Goal: Information Seeking & Learning: Learn about a topic

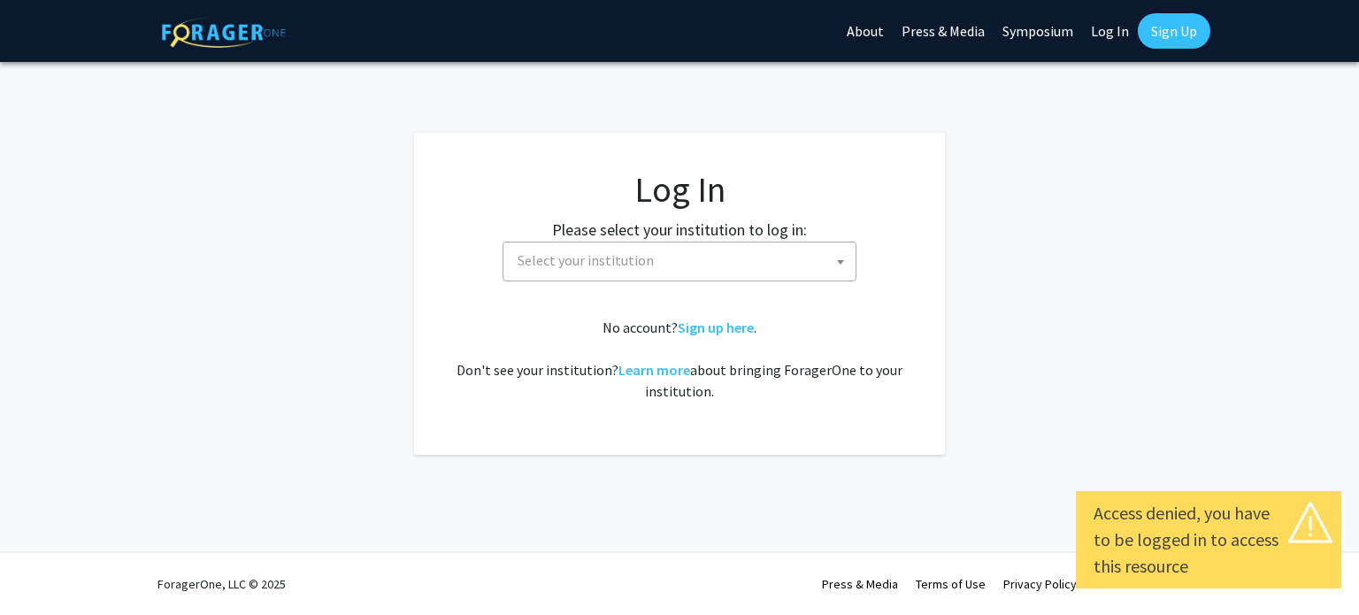
select select
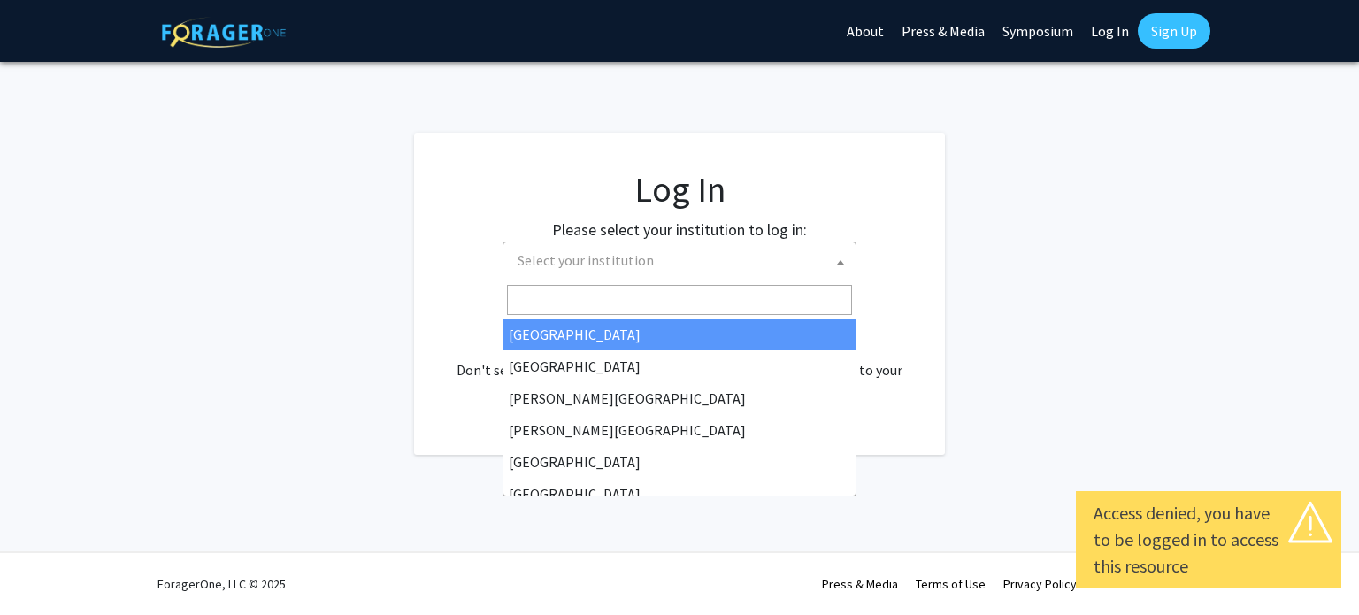
click at [694, 262] on span "Select your institution" at bounding box center [683, 260] width 345 height 36
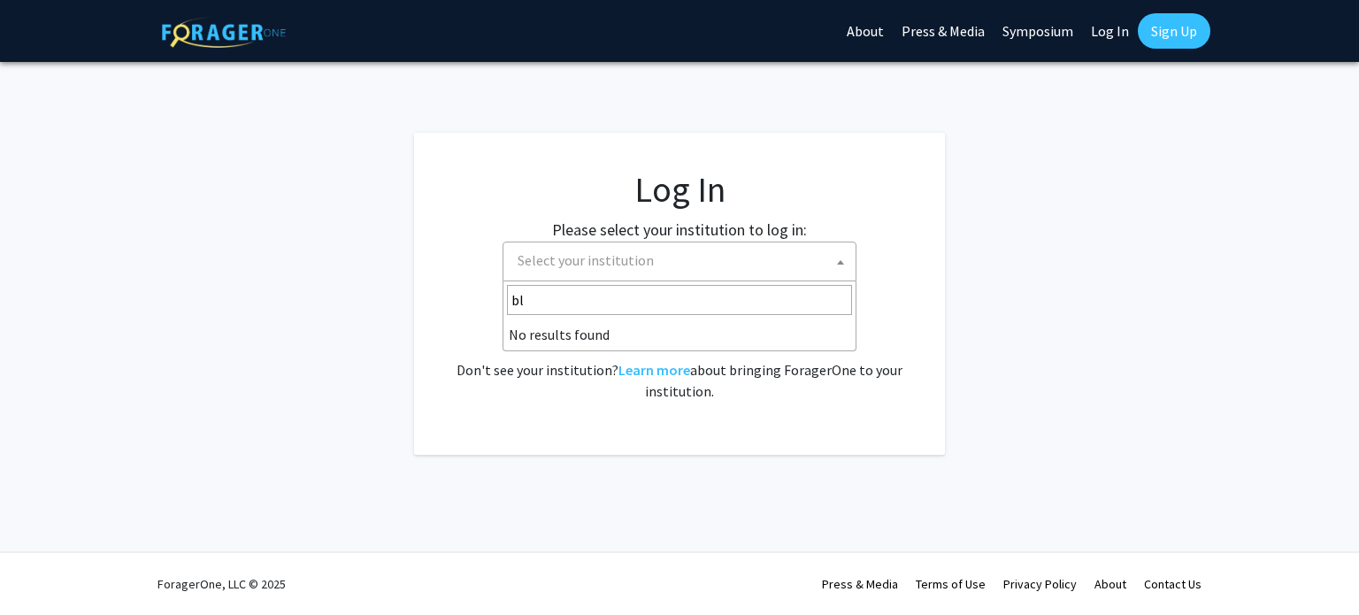
type input "b"
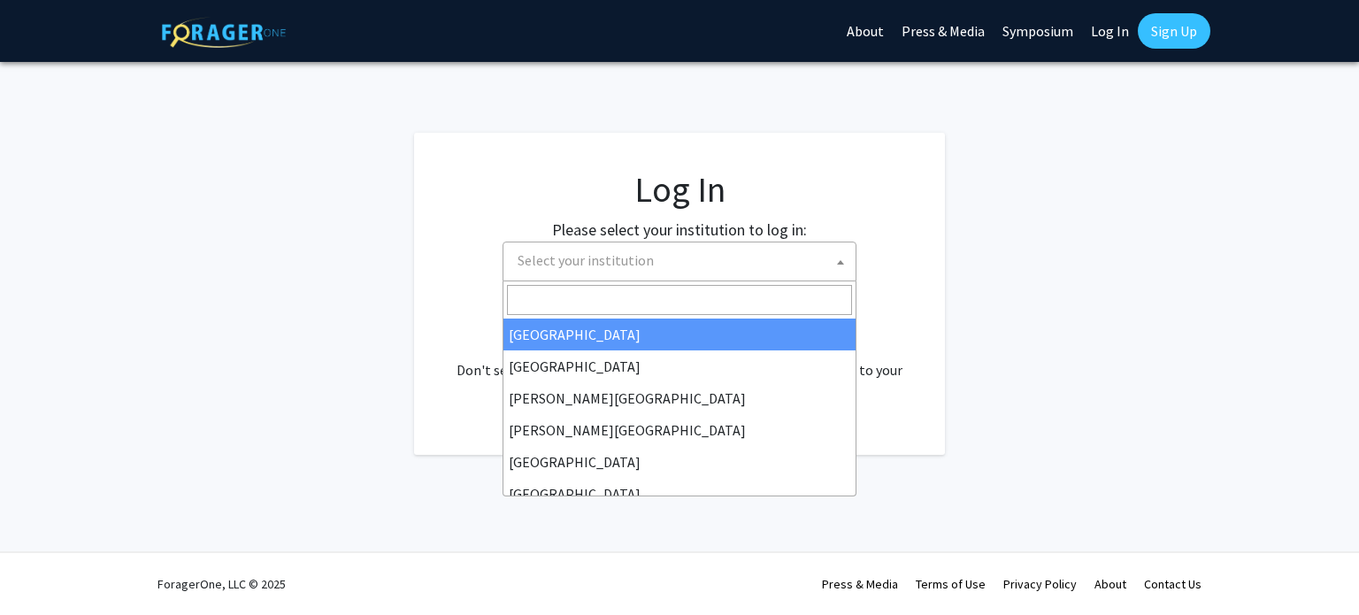
type input "H"
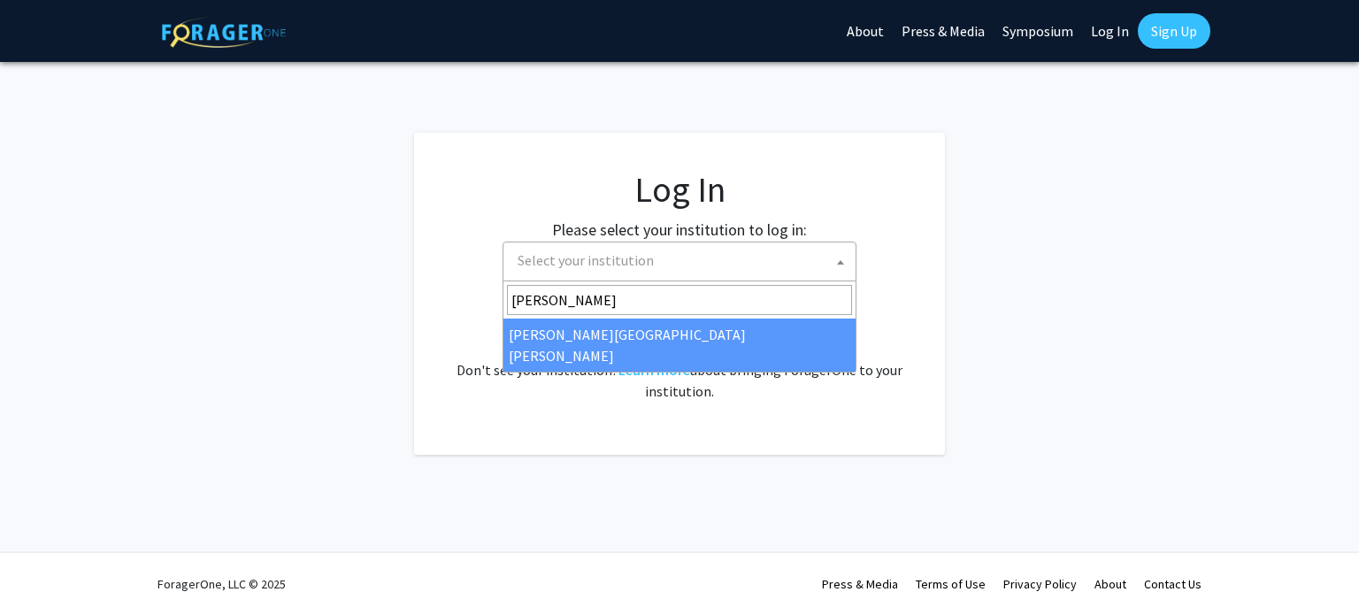
type input "[PERSON_NAME]"
select select "1"
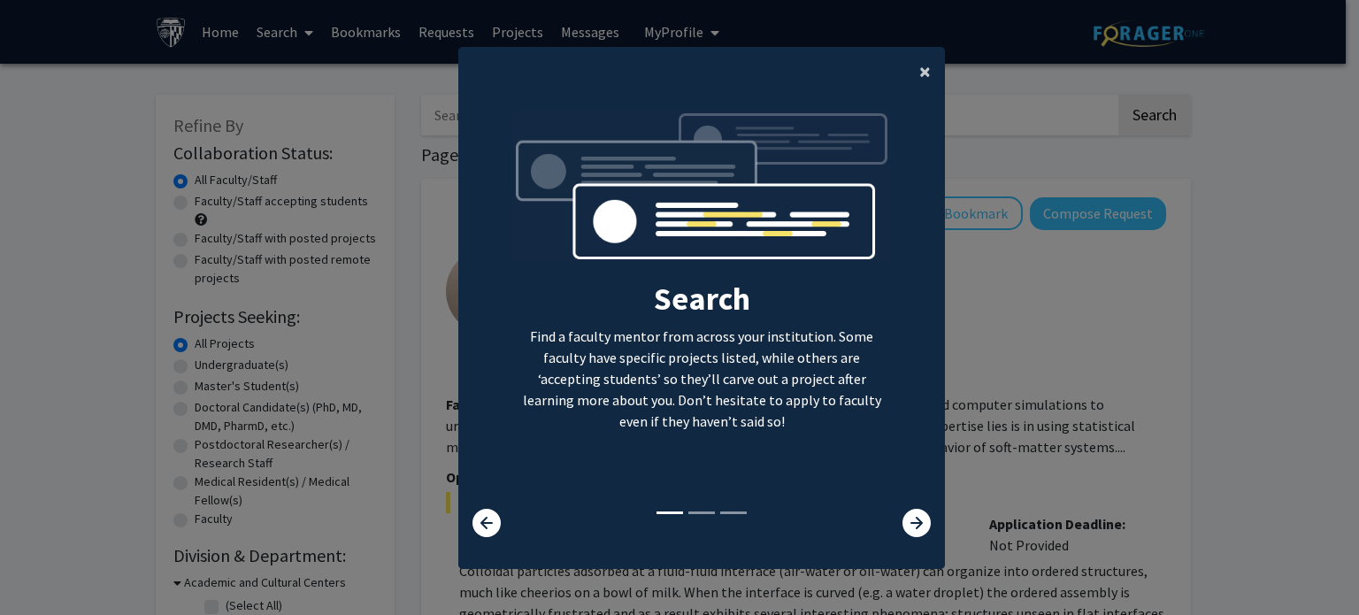
click at [919, 69] on span "×" at bounding box center [925, 71] width 12 height 27
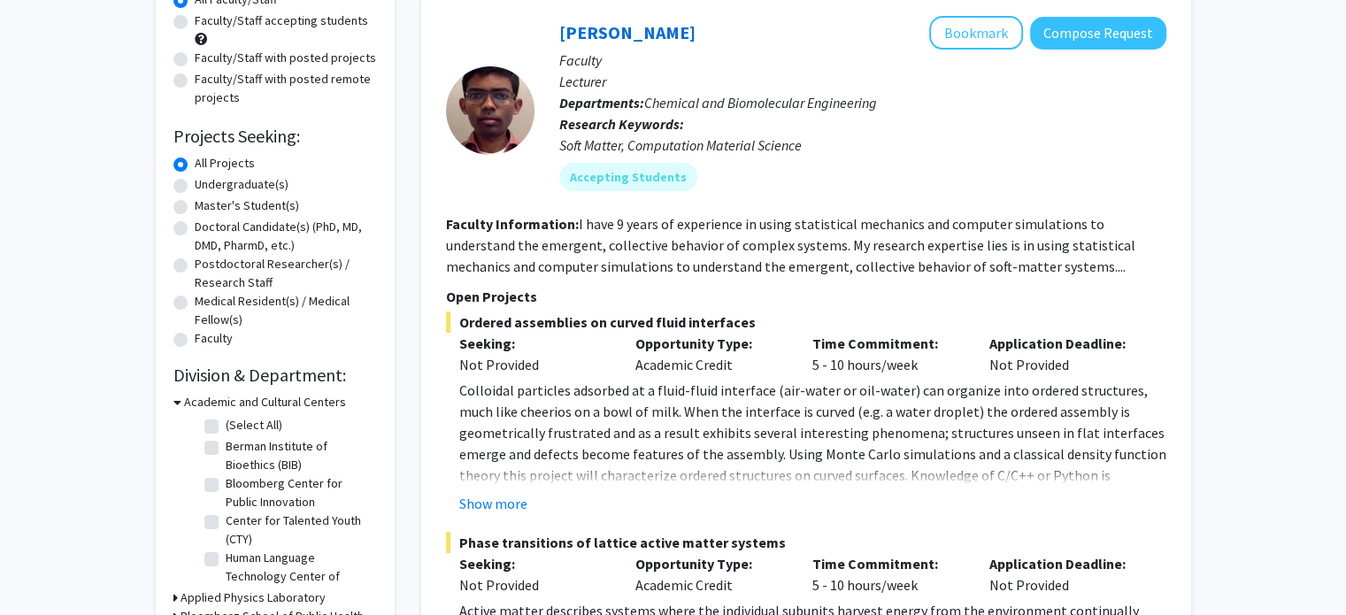
scroll to position [214, 0]
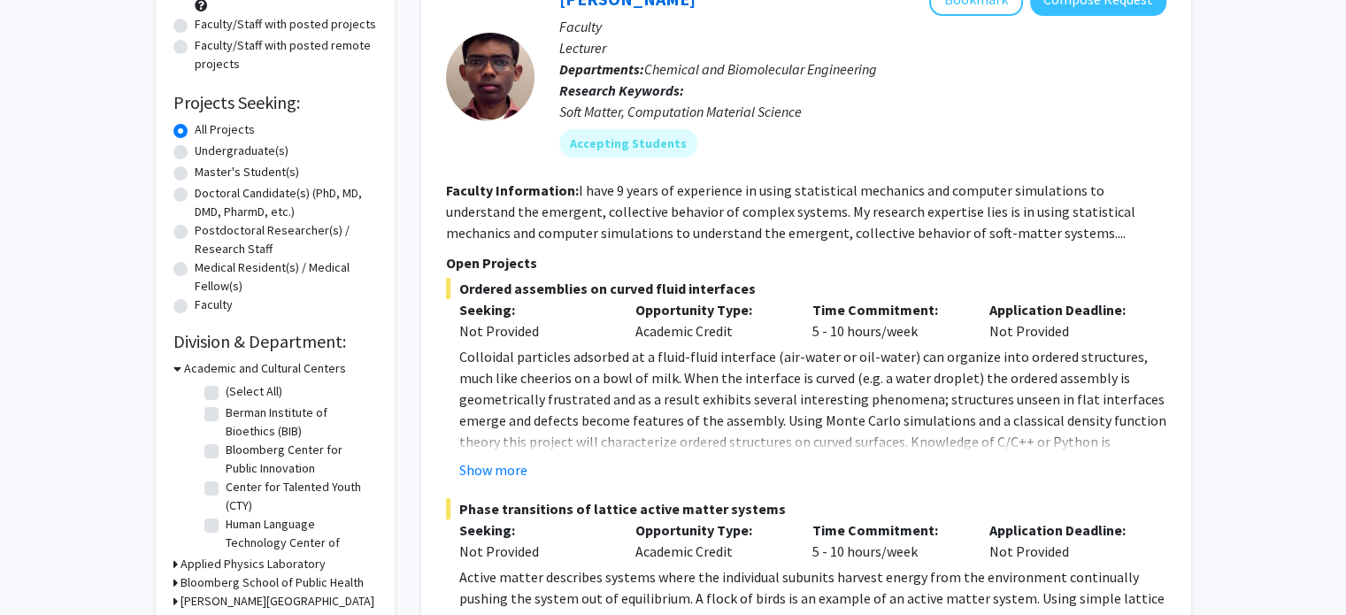
click at [226, 449] on label "Bloomberg Center for Public Innovation" at bounding box center [299, 459] width 147 height 37
click at [226, 449] on input "Bloomberg Center for Public Innovation" at bounding box center [232, 447] width 12 height 12
checkbox input "true"
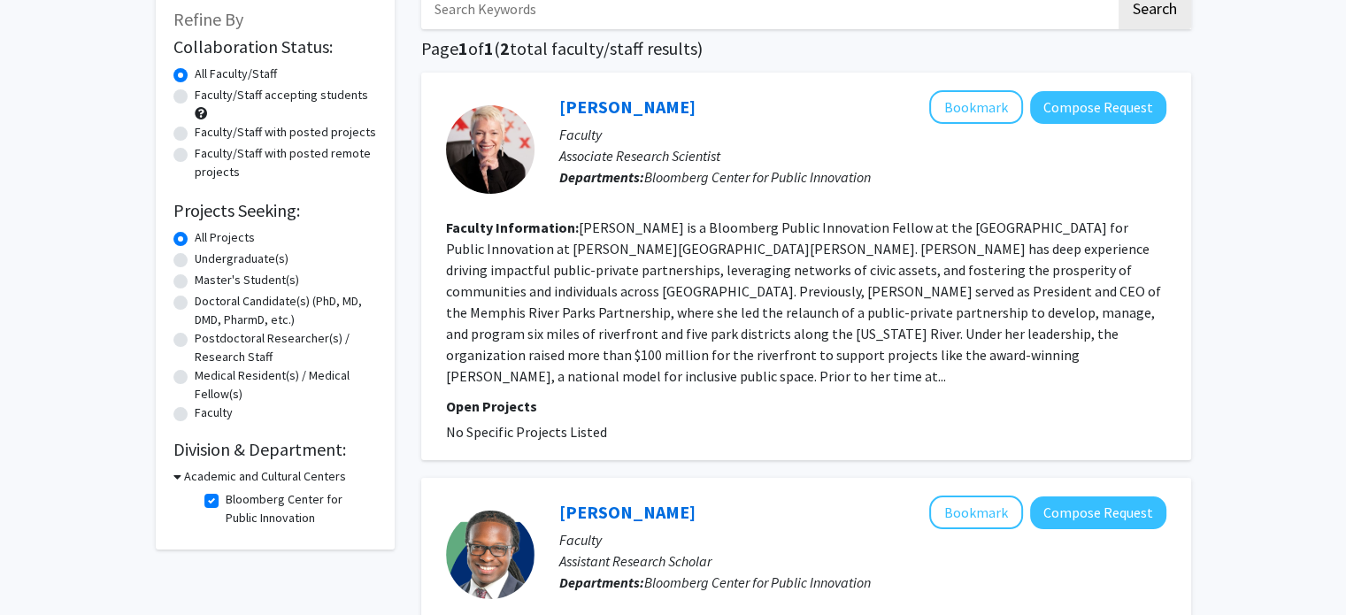
scroll to position [105, 0]
click at [195, 133] on label "Faculty/Staff with posted projects" at bounding box center [285, 133] width 181 height 19
click at [195, 133] on input "Faculty/Staff with posted projects" at bounding box center [201, 130] width 12 height 12
radio input "true"
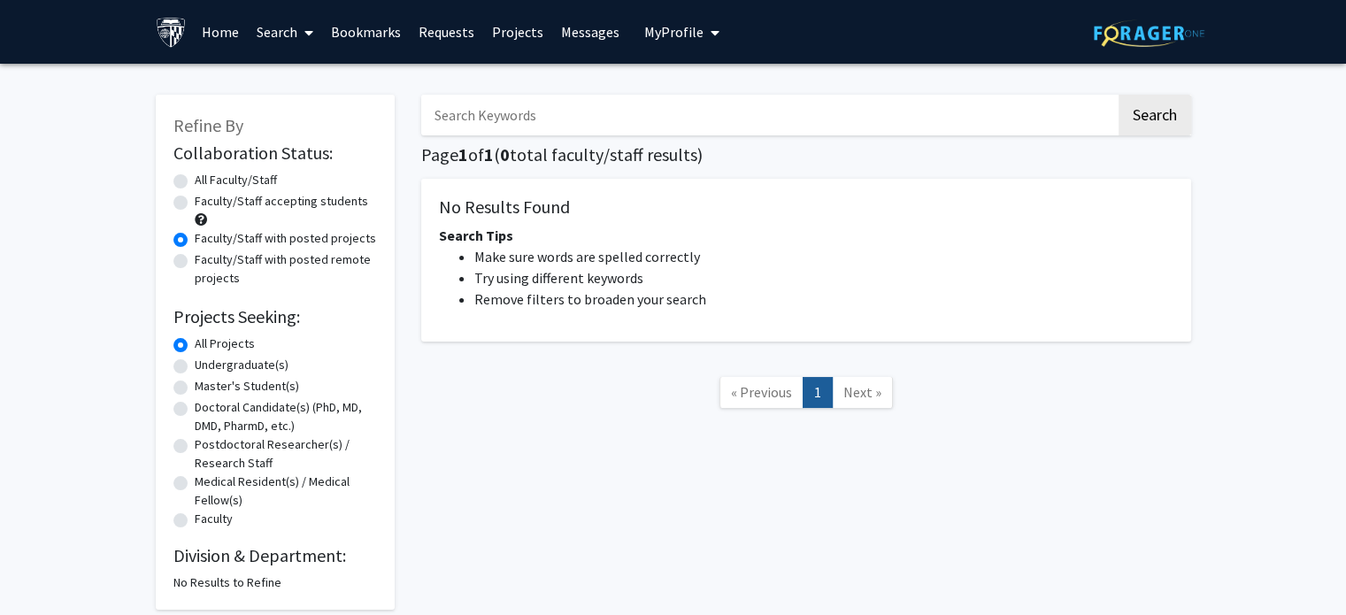
click at [195, 260] on label "Faculty/Staff with posted remote projects" at bounding box center [286, 268] width 182 height 37
click at [195, 260] on input "Faculty/Staff with posted remote projects" at bounding box center [201, 256] width 12 height 12
radio input "true"
click at [195, 200] on label "Faculty/Staff accepting students" at bounding box center [281, 201] width 173 height 19
click at [195, 200] on input "Faculty/Staff accepting students" at bounding box center [201, 198] width 12 height 12
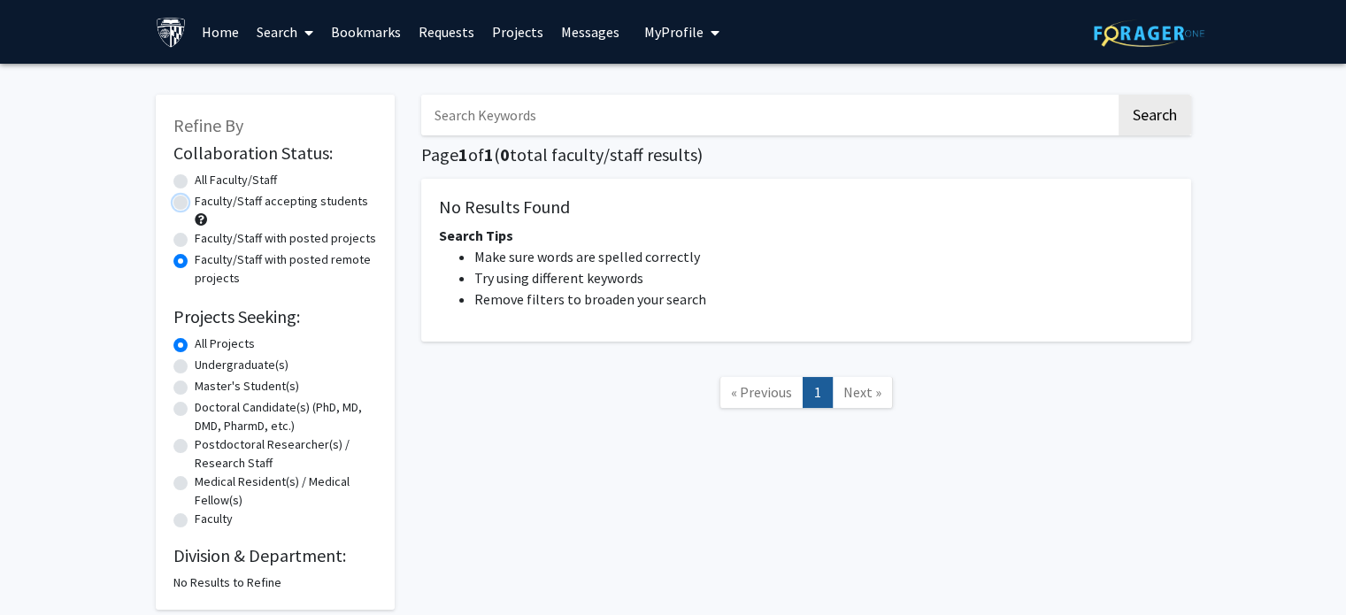
radio input "true"
click at [195, 178] on label "All Faculty/Staff" at bounding box center [236, 180] width 82 height 19
click at [195, 178] on input "All Faculty/Staff" at bounding box center [201, 177] width 12 height 12
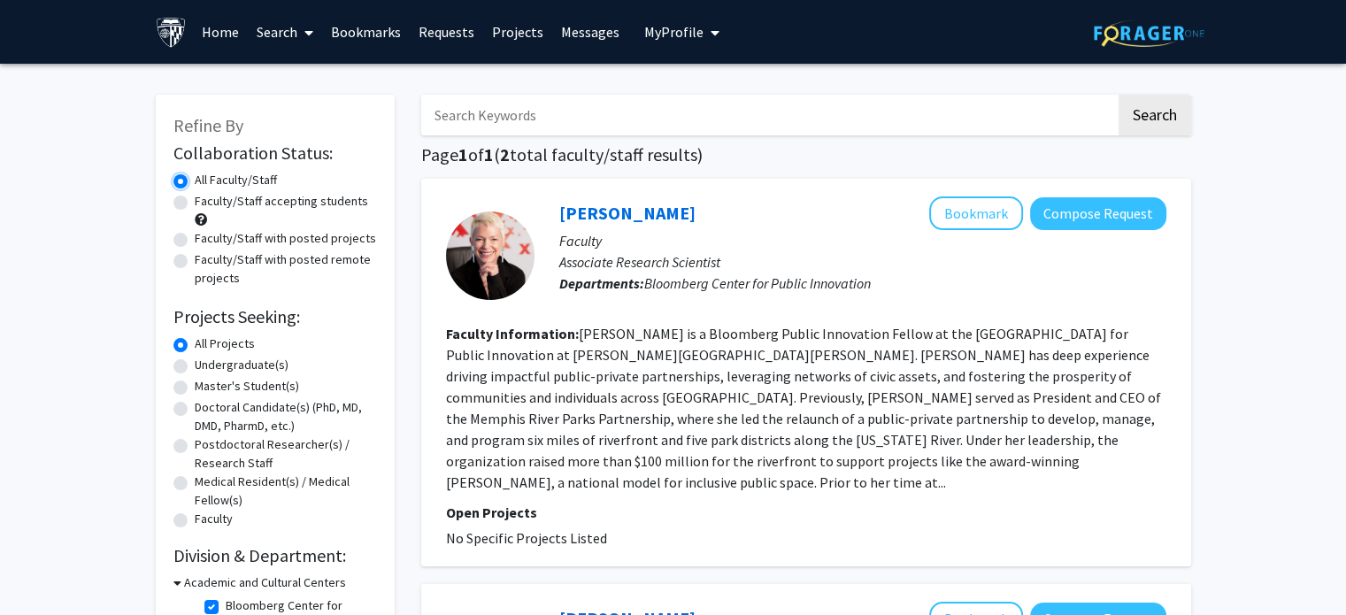
radio input "false"
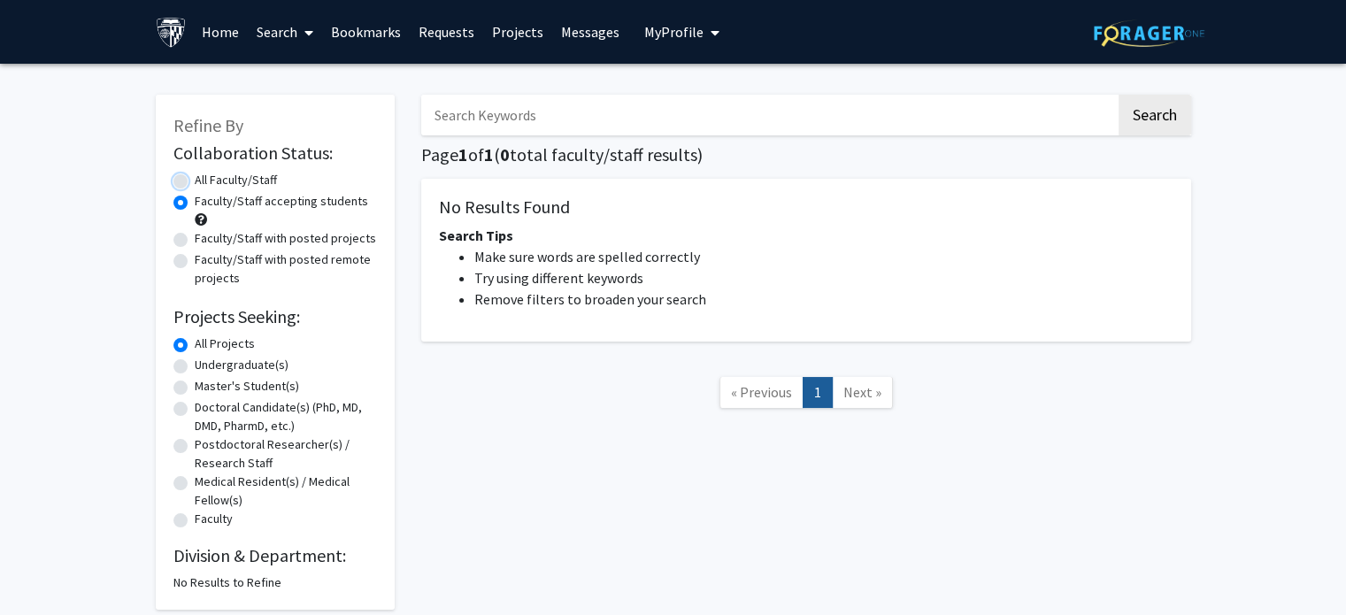
radio input "false"
radio input "true"
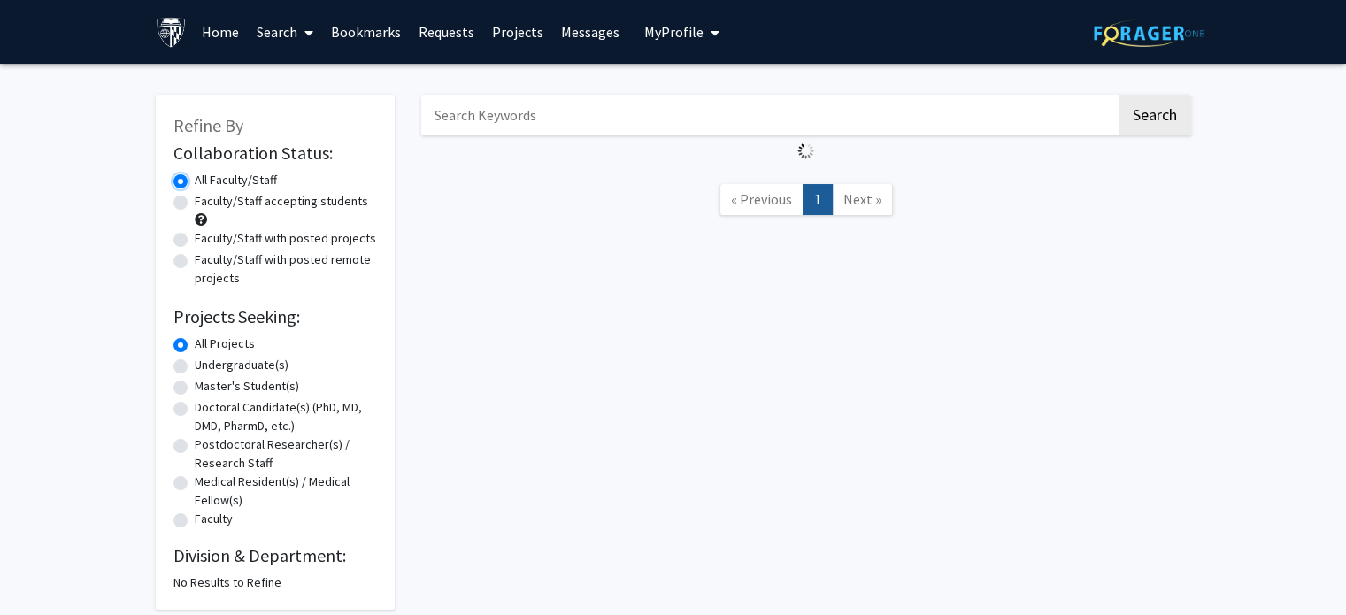
scroll to position [88, 0]
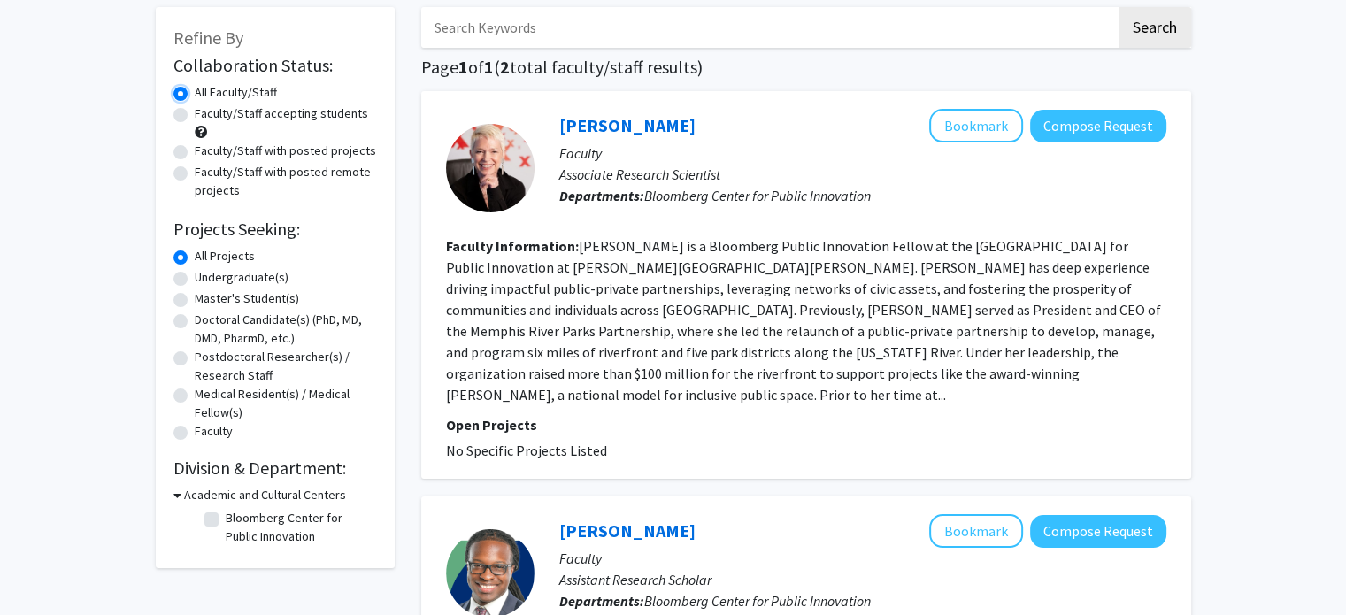
checkbox input "false"
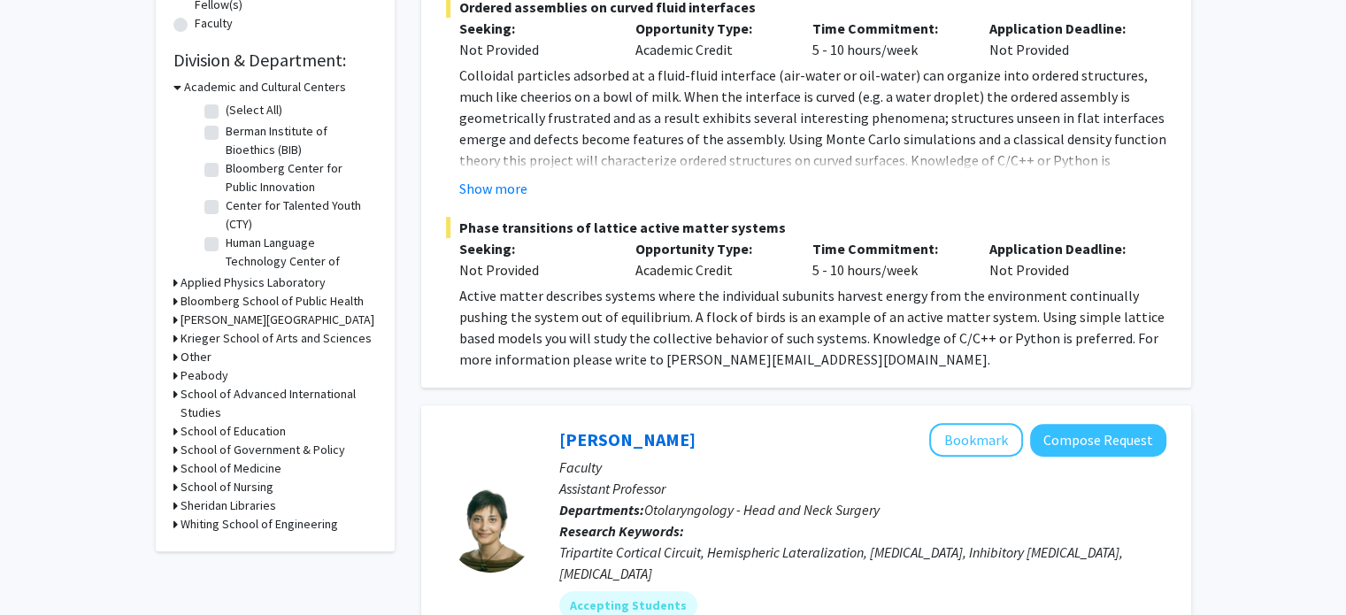
scroll to position [686, 0]
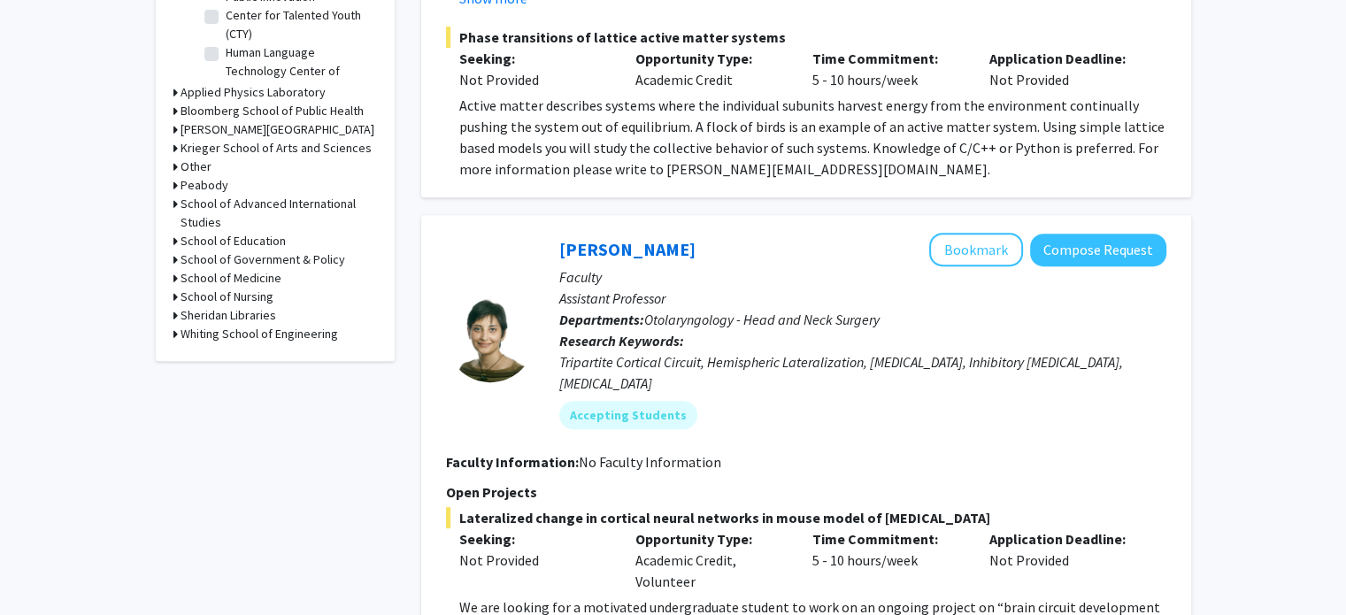
click at [251, 111] on h3 "Bloomberg School of Public Health" at bounding box center [272, 111] width 183 height 19
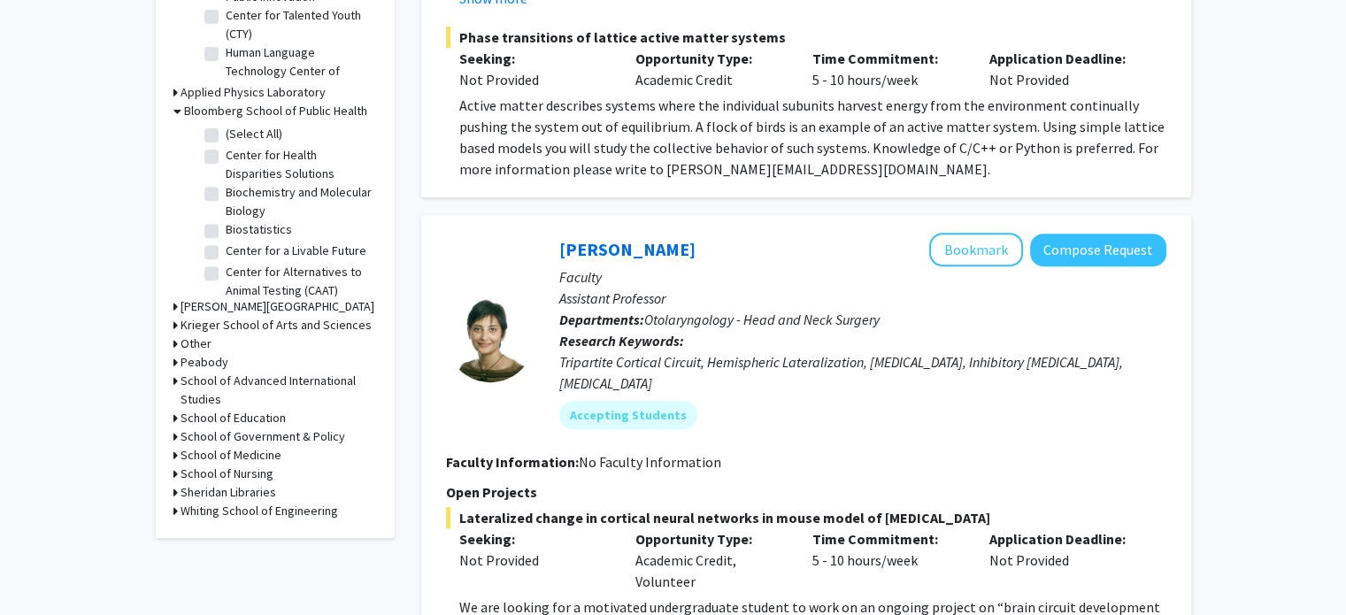
click at [226, 135] on label "(Select All)" at bounding box center [254, 134] width 57 height 19
click at [226, 135] on input "(Select All)" at bounding box center [232, 131] width 12 height 12
checkbox input "true"
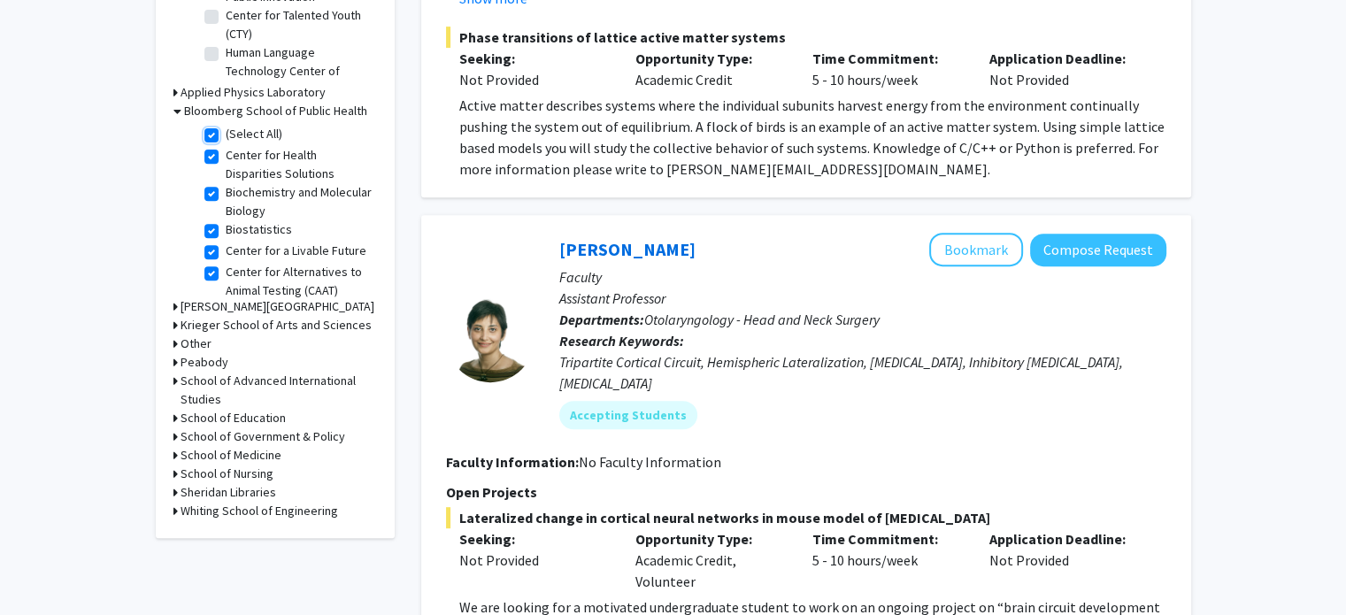
checkbox input "true"
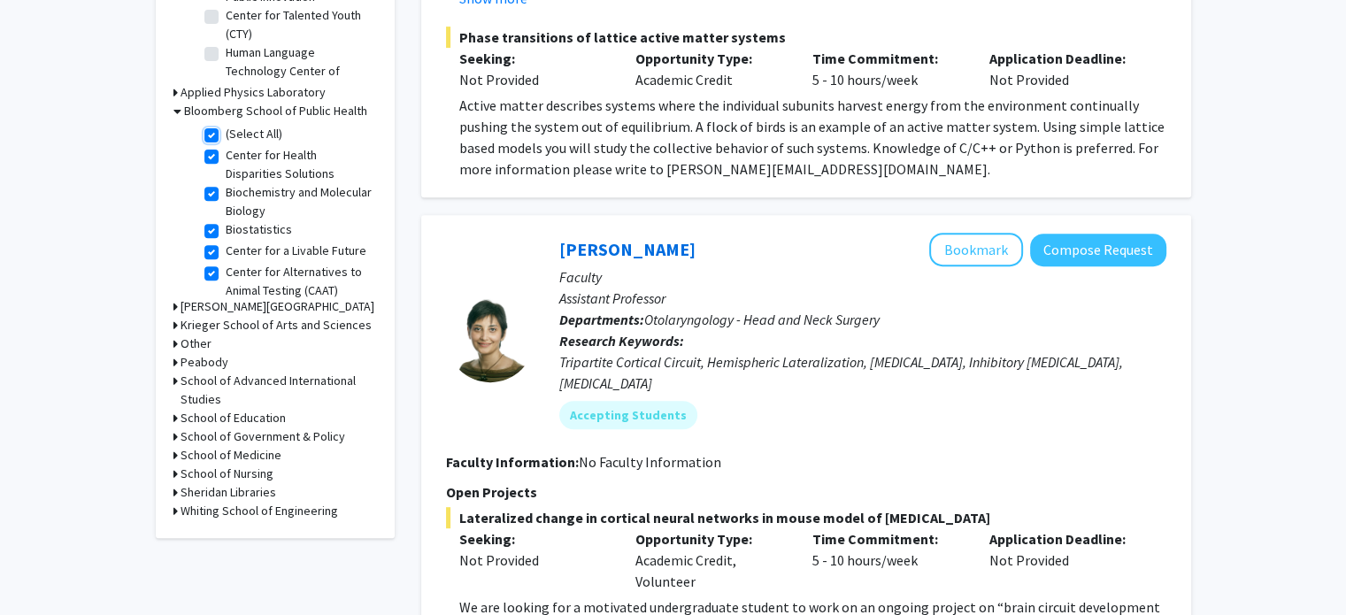
checkbox input "true"
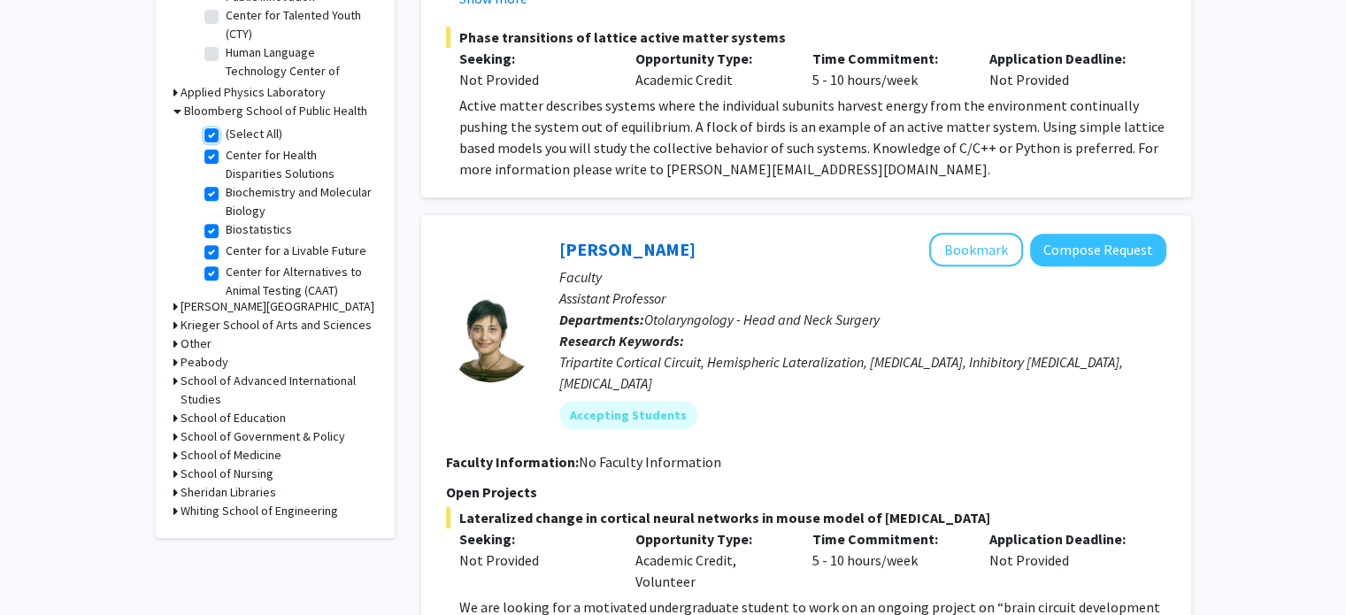
checkbox input "true"
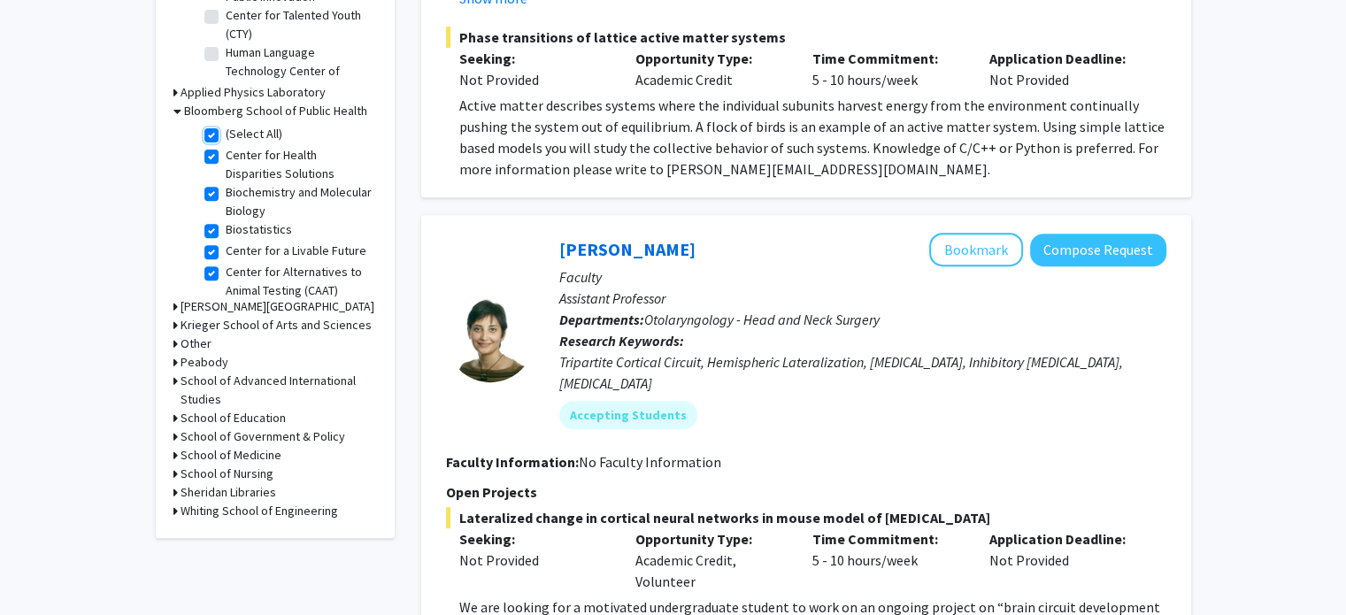
checkbox input "true"
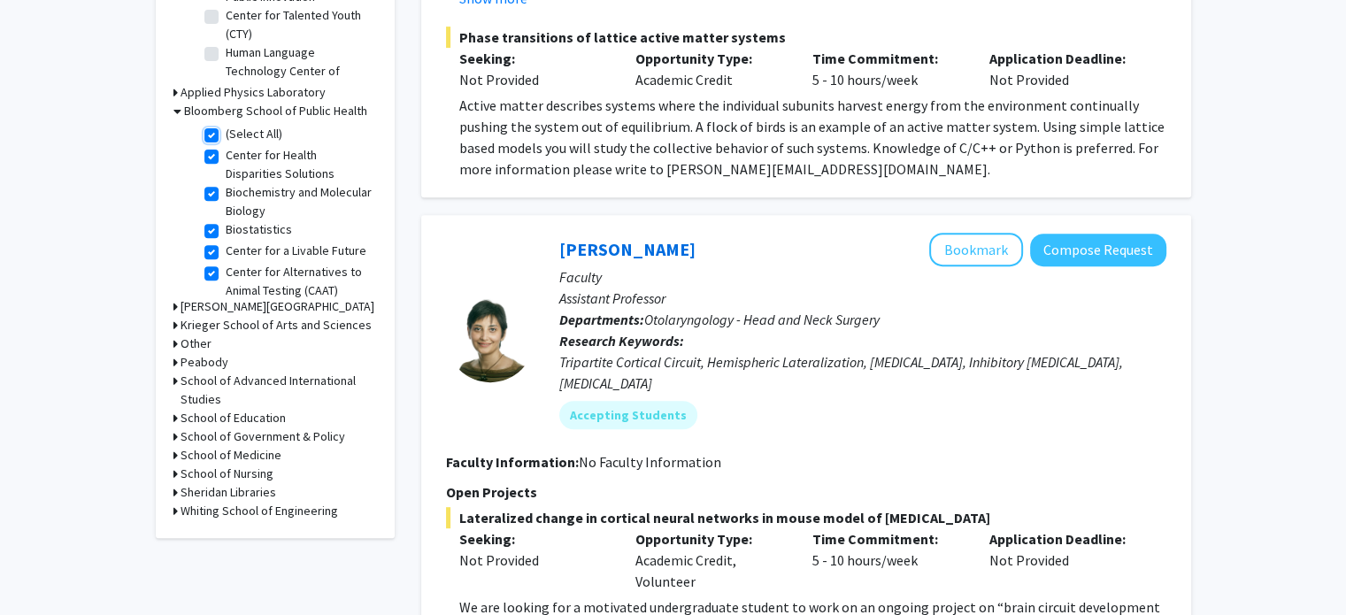
checkbox input "true"
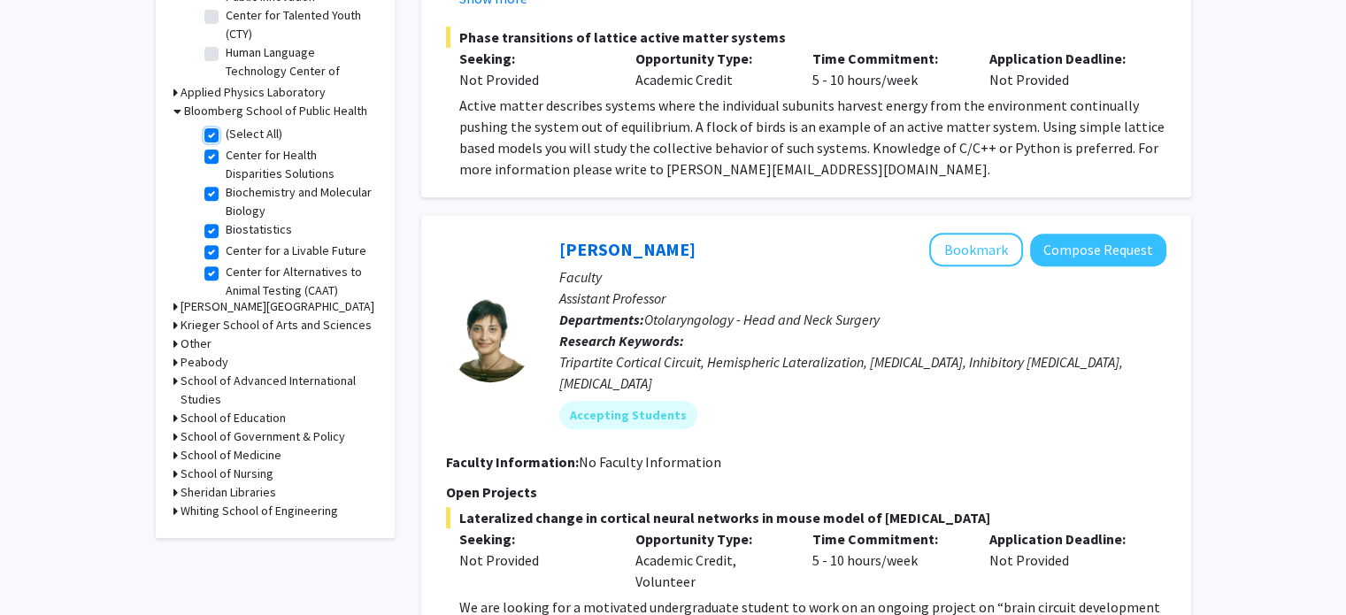
checkbox input "true"
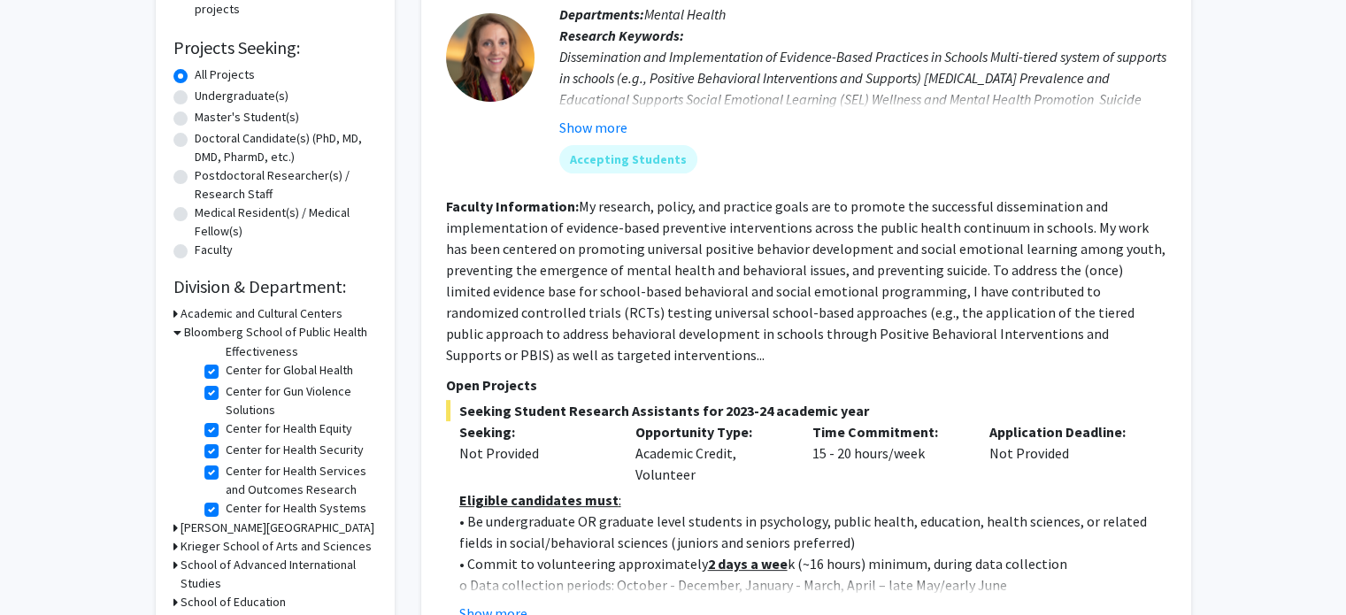
scroll to position [212, 0]
click at [226, 394] on label "Center for Gun Violence Solutions" at bounding box center [299, 385] width 147 height 37
click at [226, 379] on input "Center for Gun Violence Solutions" at bounding box center [232, 373] width 12 height 12
checkbox input "false"
checkbox input "true"
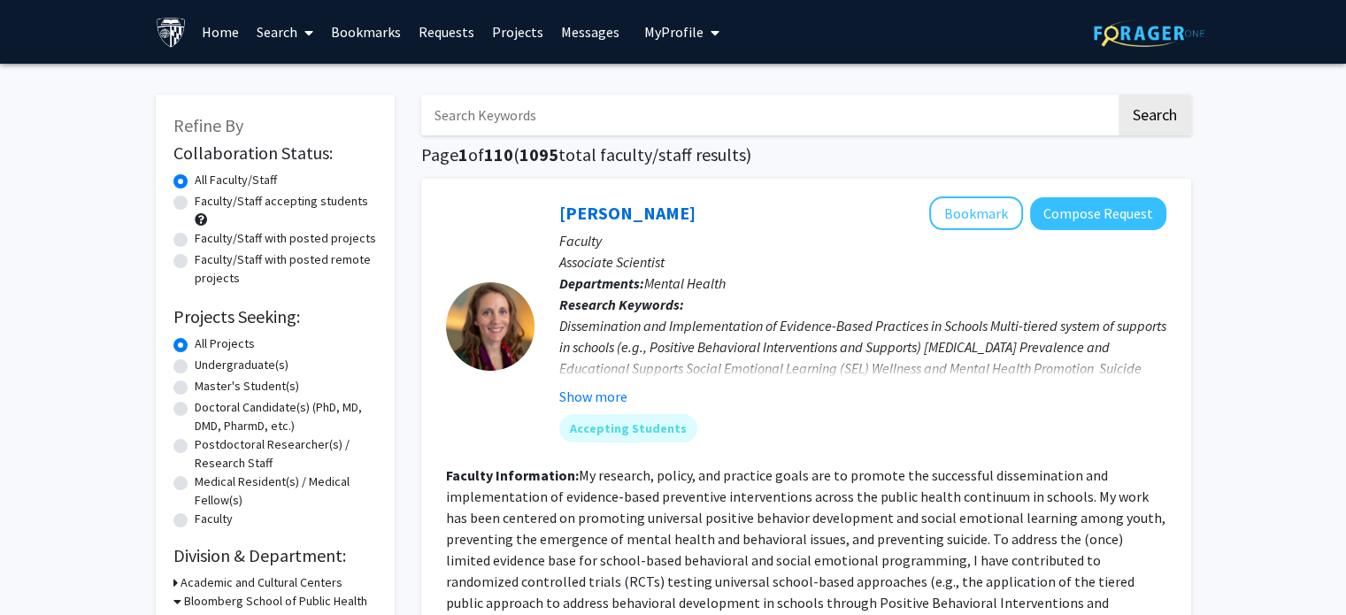
checkbox input "true"
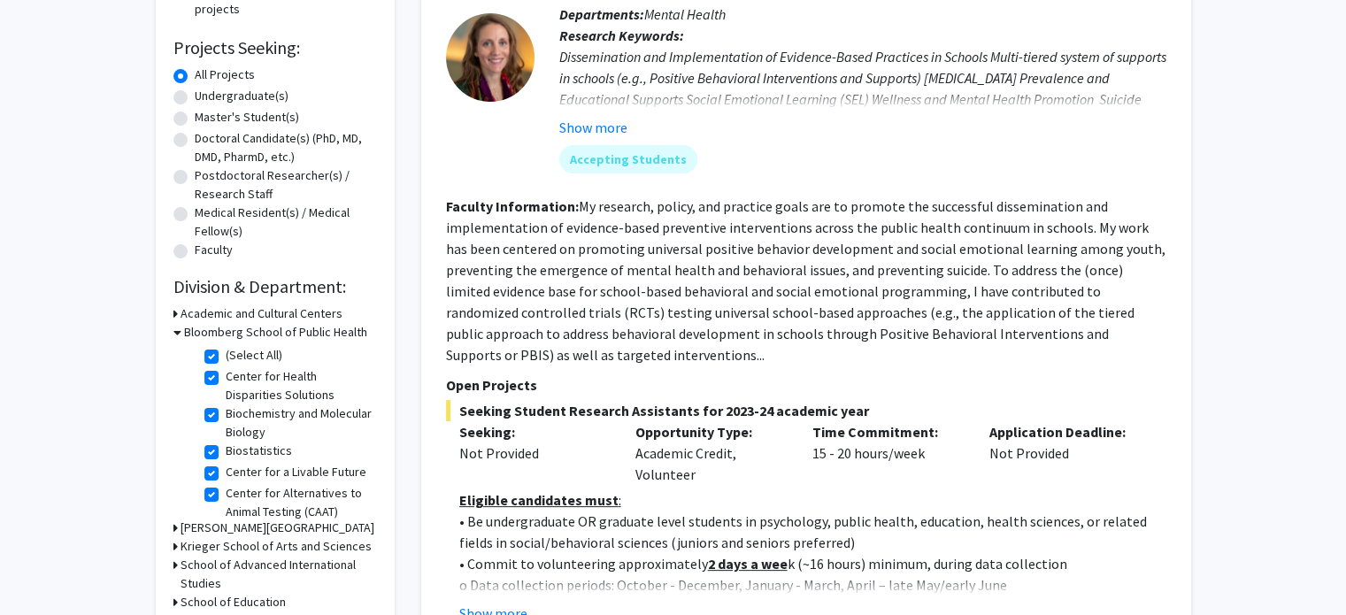
click at [226, 353] on label "(Select All)" at bounding box center [254, 355] width 57 height 19
click at [226, 353] on input "(Select All)" at bounding box center [232, 352] width 12 height 12
checkbox input "false"
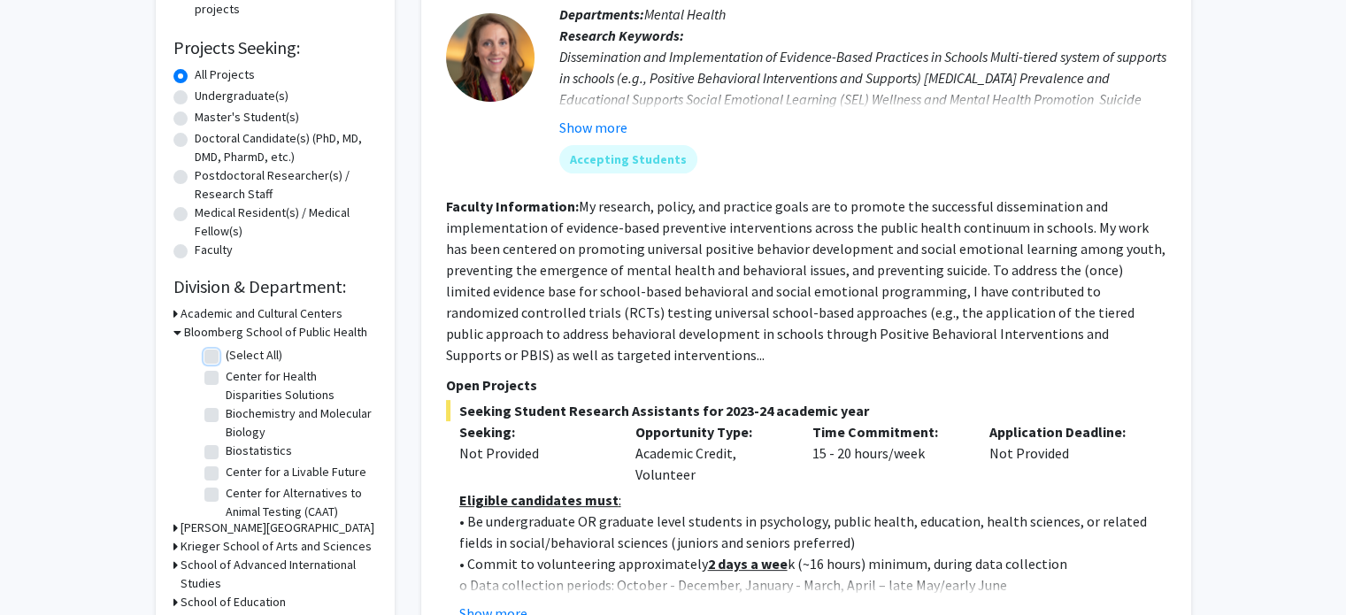
checkbox input "false"
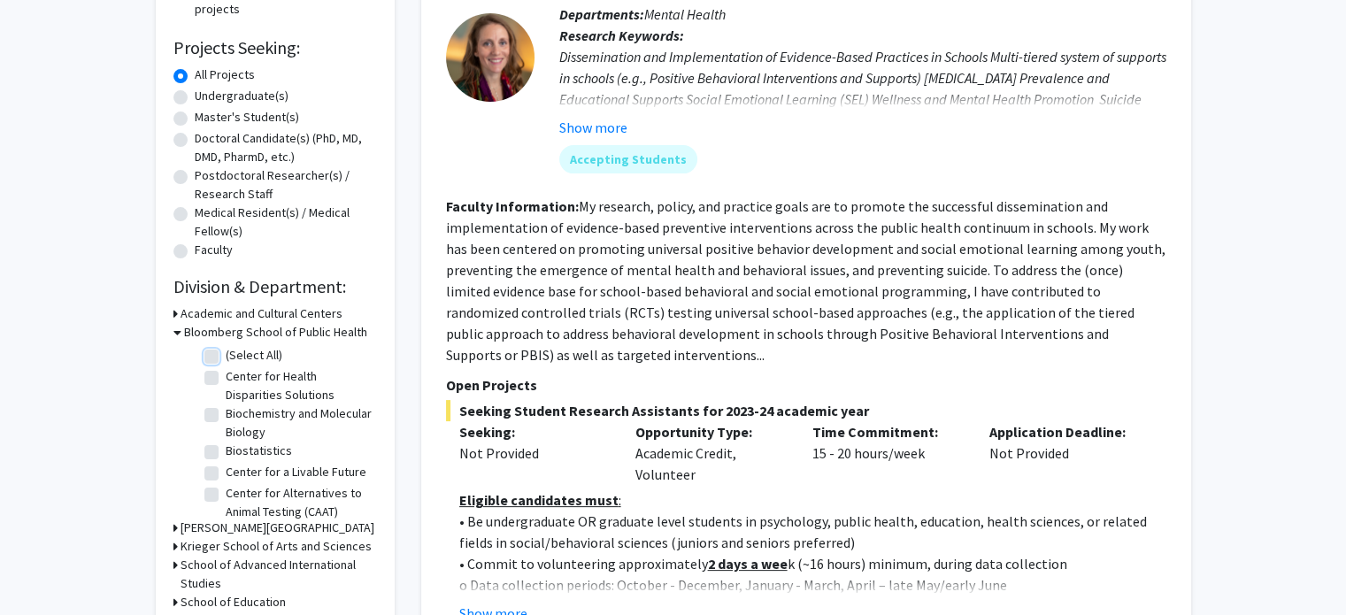
checkbox input "false"
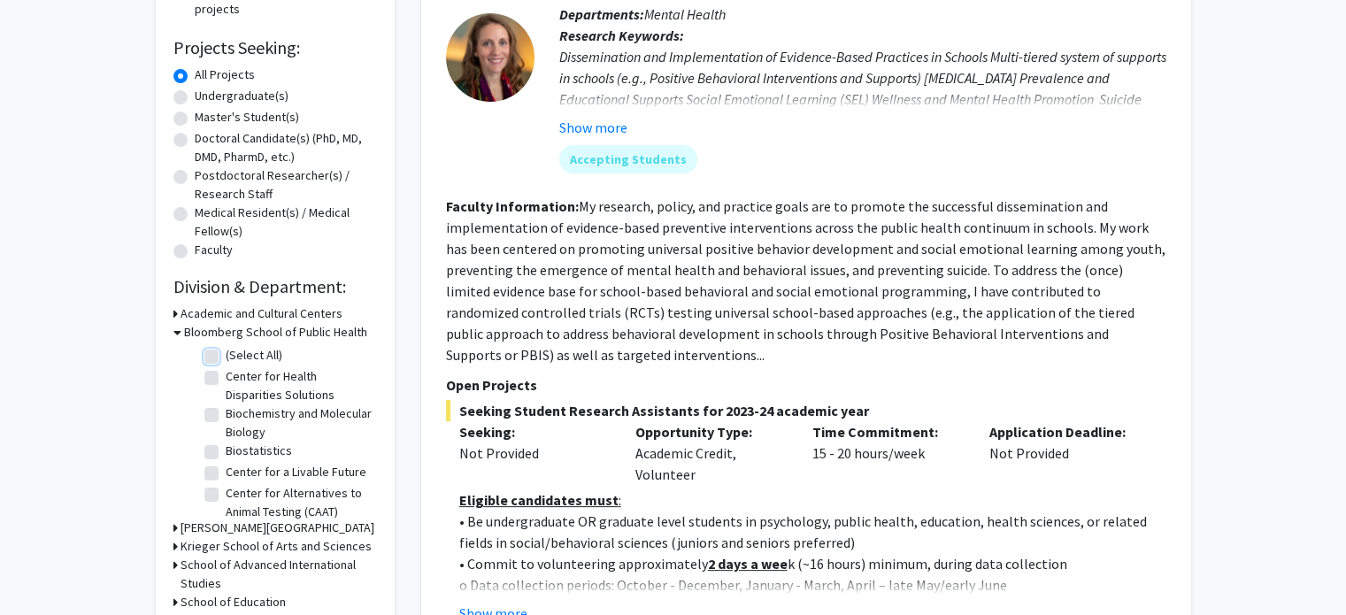
checkbox input "false"
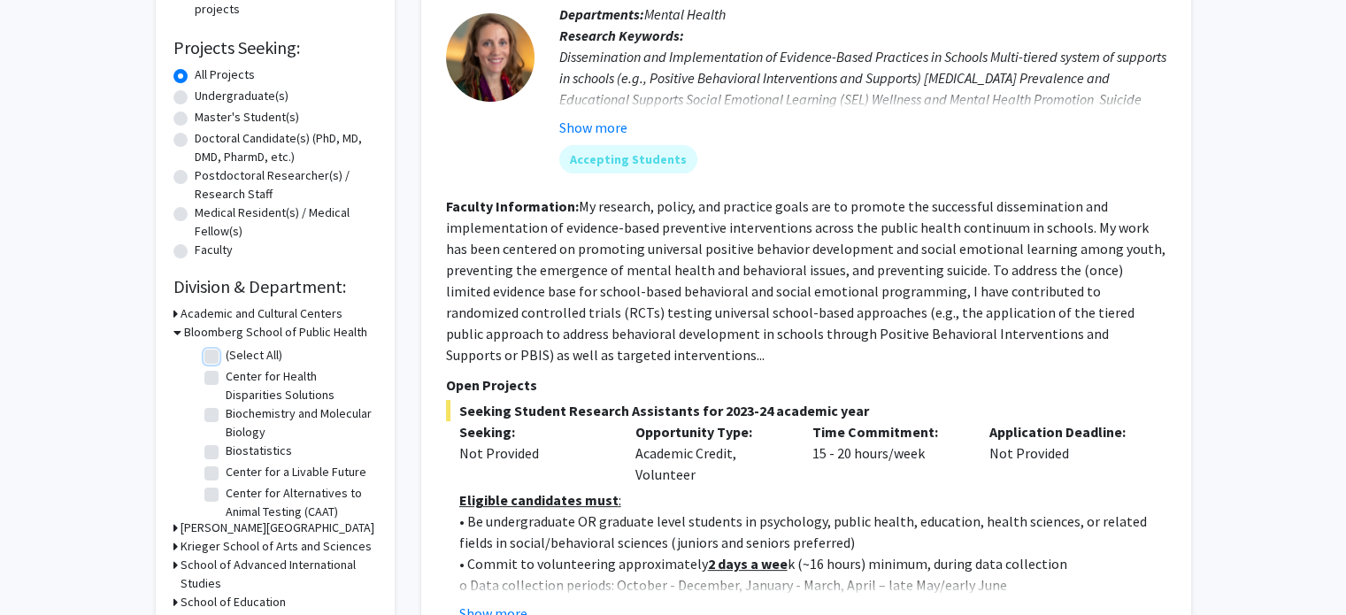
checkbox input "false"
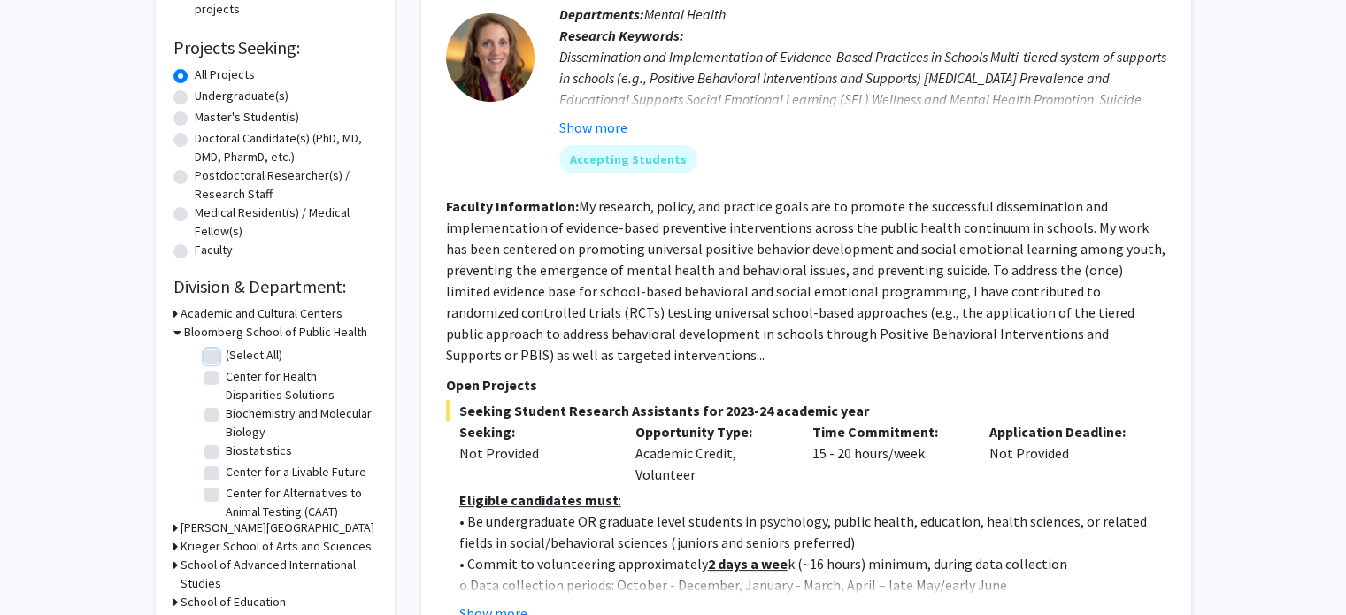
checkbox input "false"
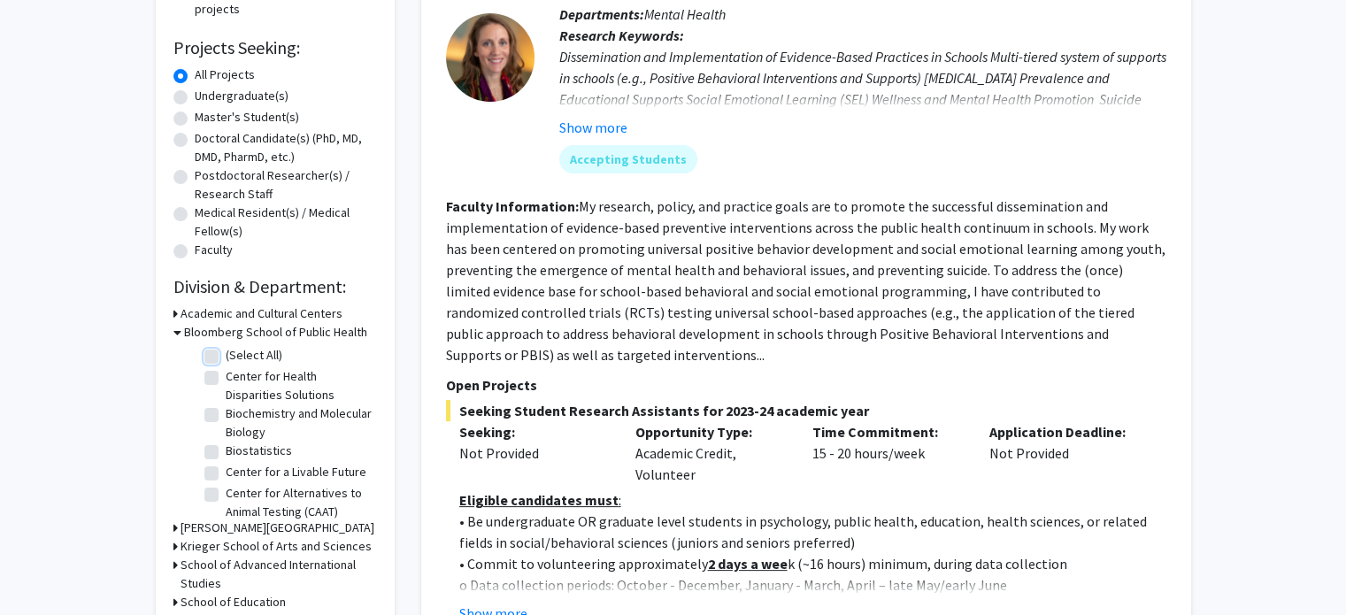
checkbox input "false"
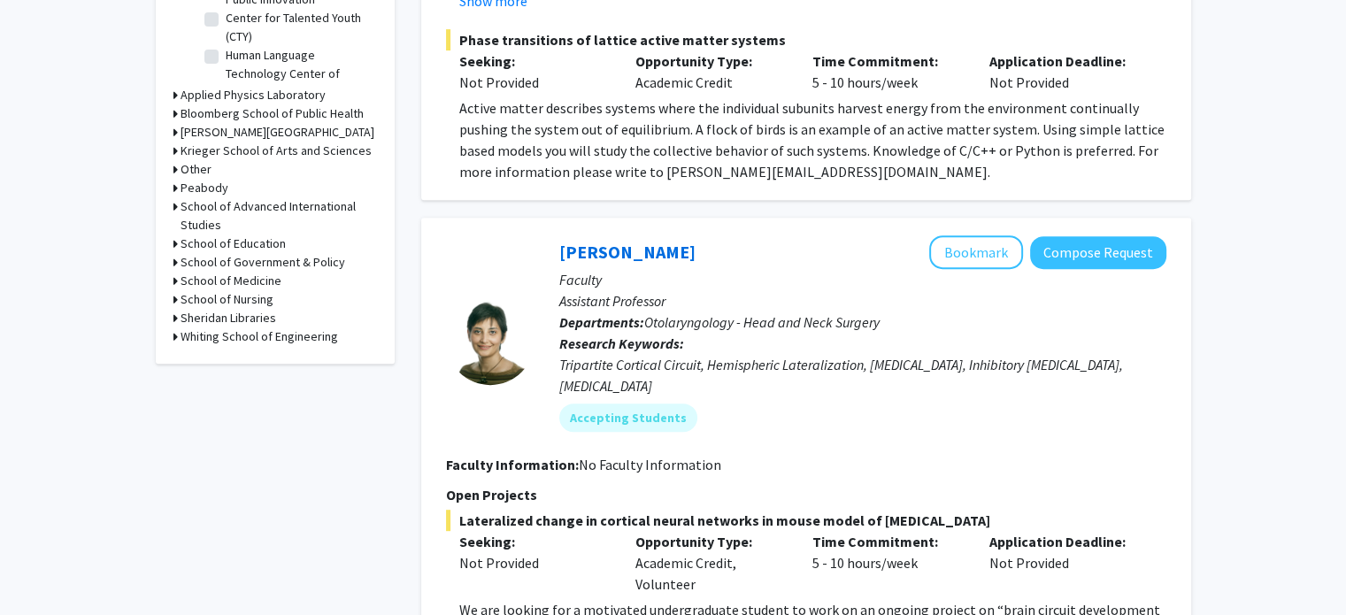
scroll to position [704, 0]
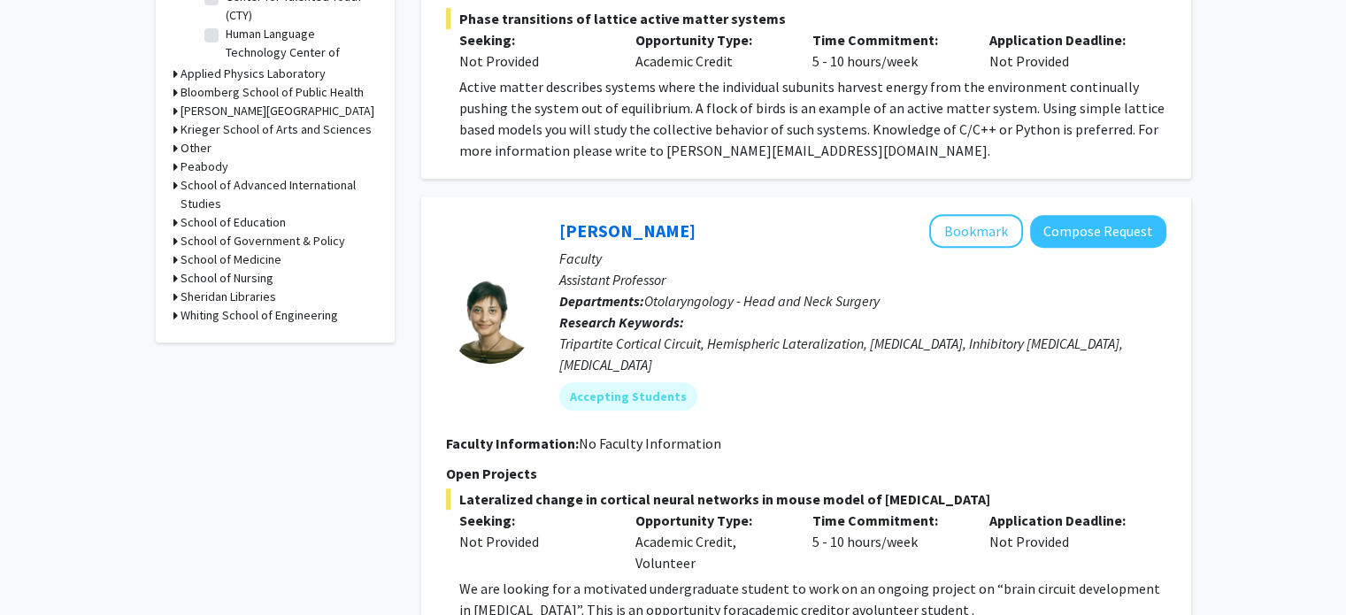
click at [240, 89] on h3 "Bloomberg School of Public Health" at bounding box center [272, 92] width 183 height 19
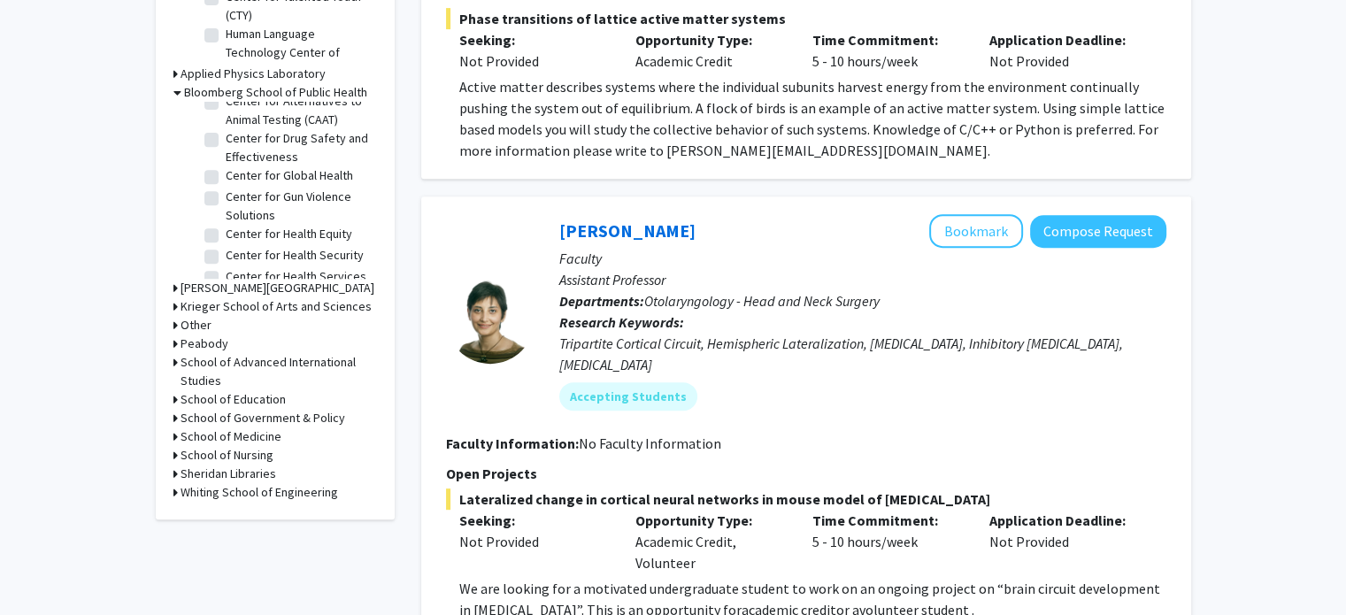
scroll to position [146, 0]
click at [226, 191] on label "Center for Global Health" at bounding box center [289, 182] width 127 height 19
click at [226, 184] on input "Center for Global Health" at bounding box center [232, 179] width 12 height 12
checkbox input "true"
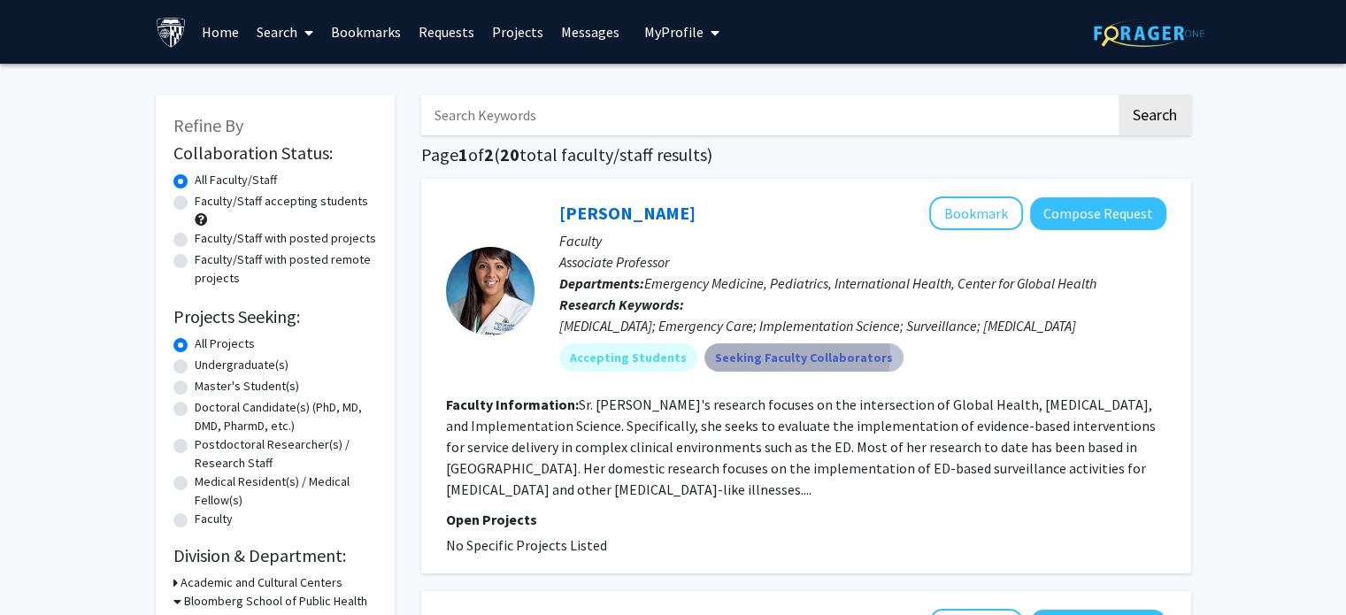
click at [781, 353] on mat-chip "Seeking Faculty Collaborators" at bounding box center [803, 357] width 199 height 28
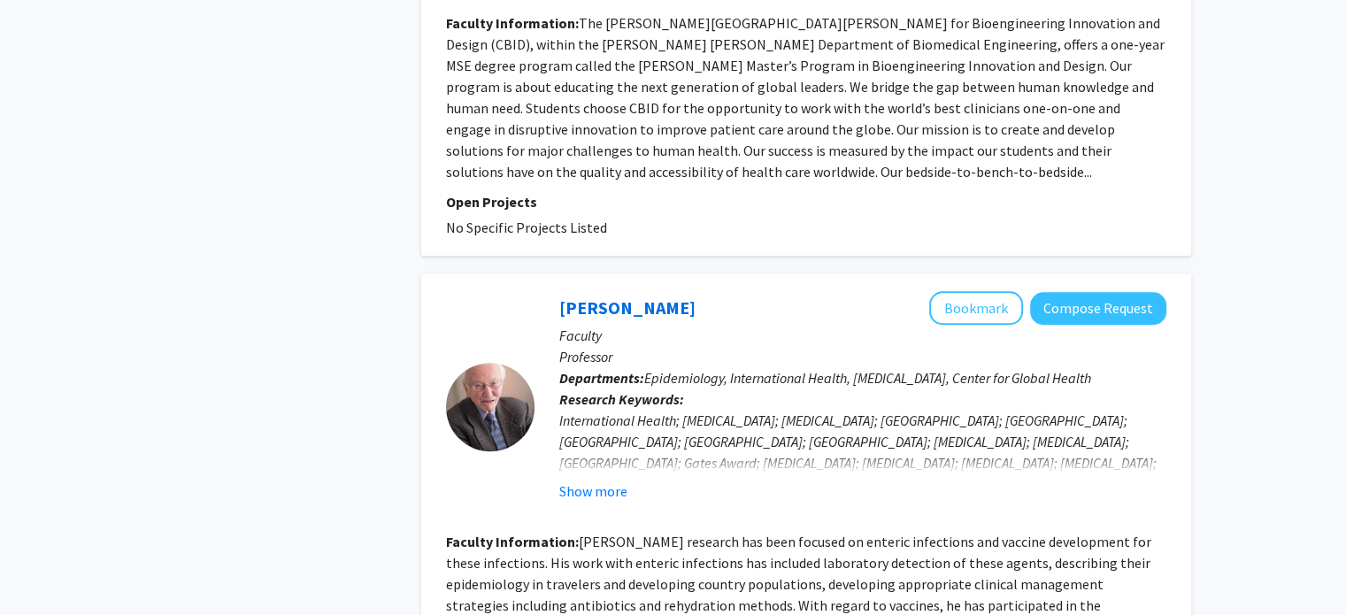
scroll to position [1313, 0]
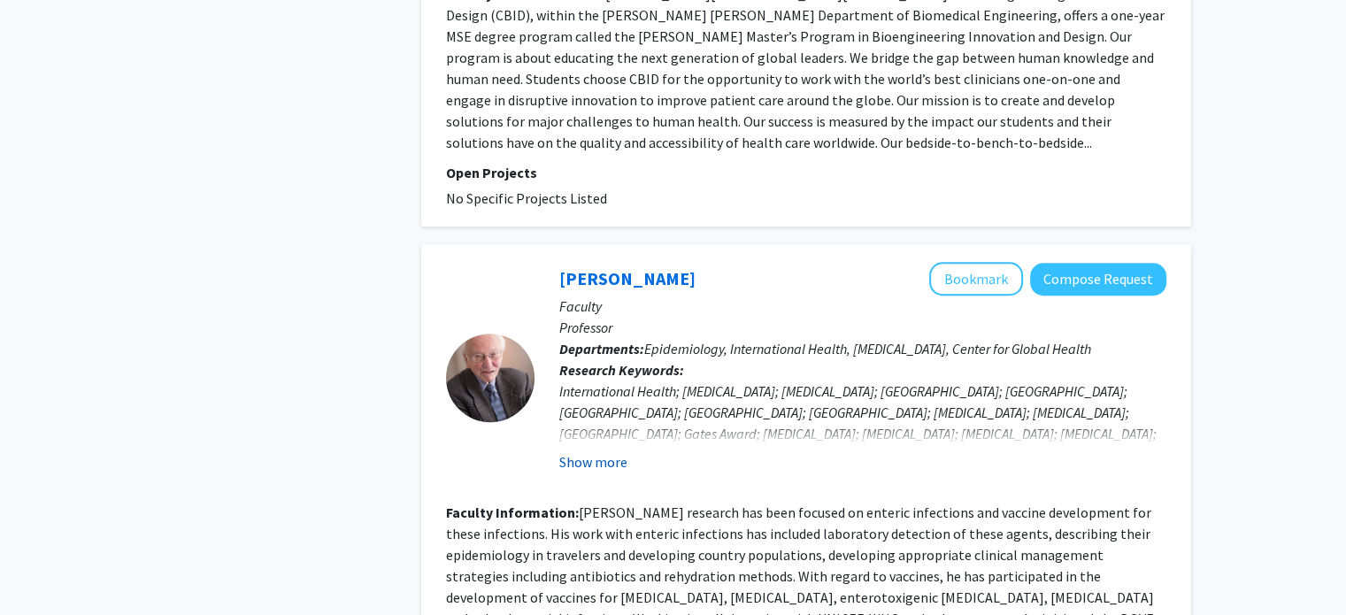
click at [584, 451] on button "Show more" at bounding box center [593, 461] width 68 height 21
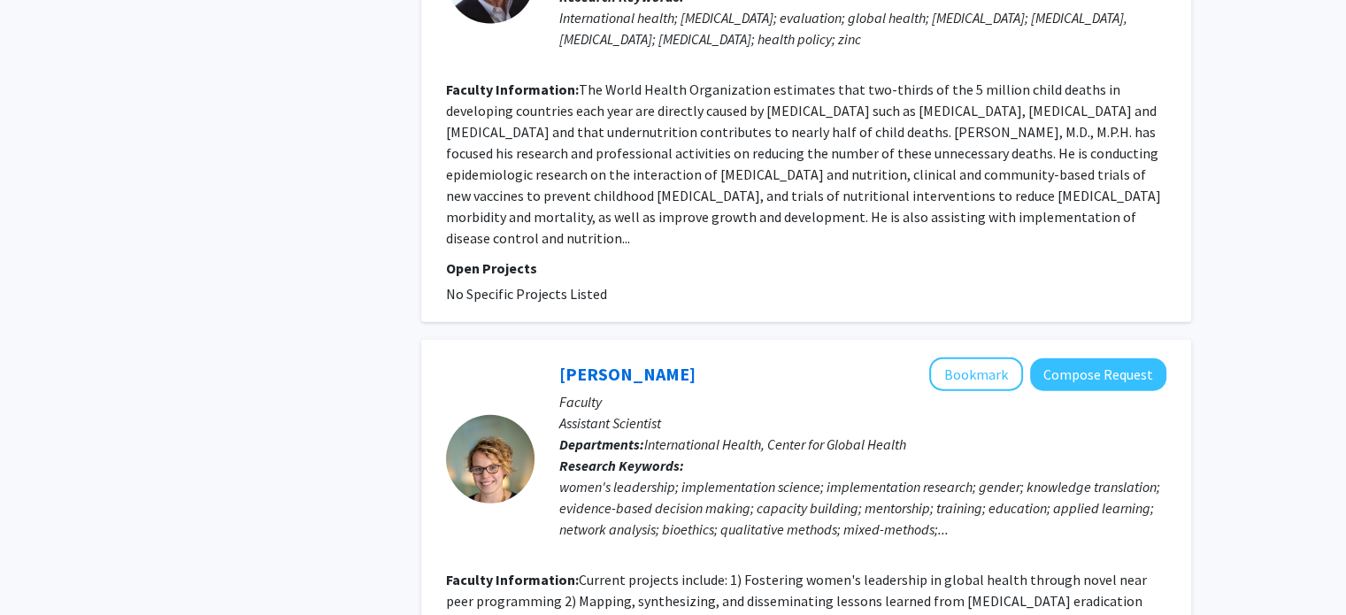
scroll to position [4290, 0]
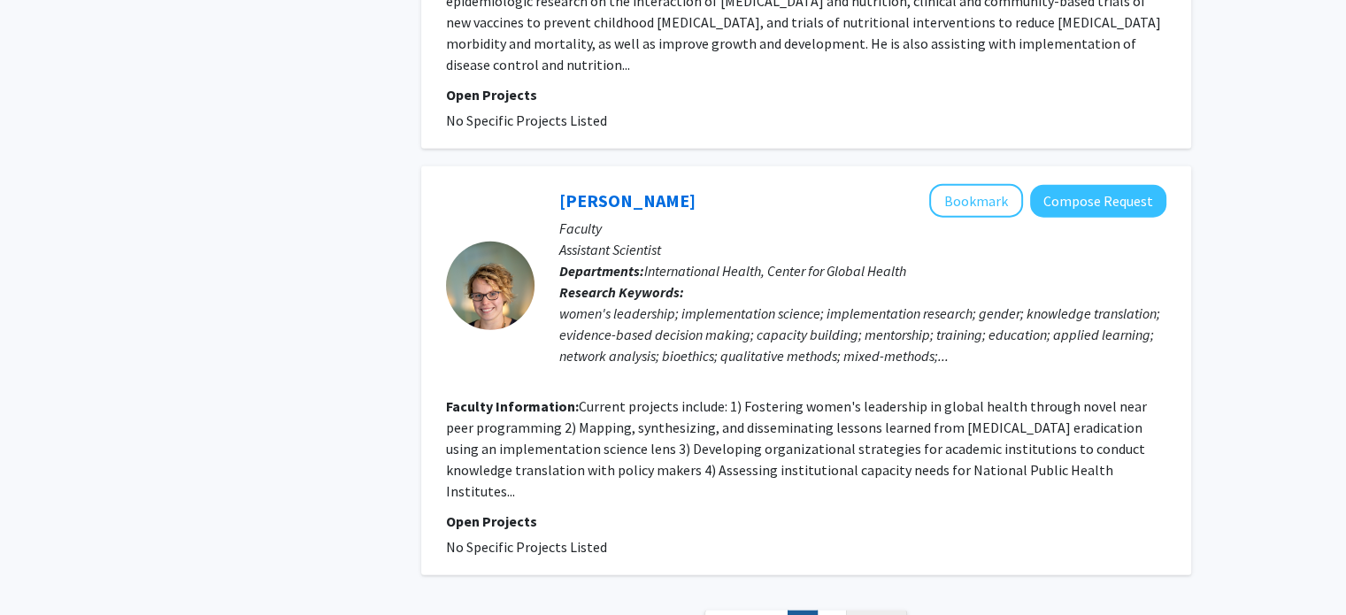
click at [869, 614] on span "Next »" at bounding box center [877, 626] width 38 height 18
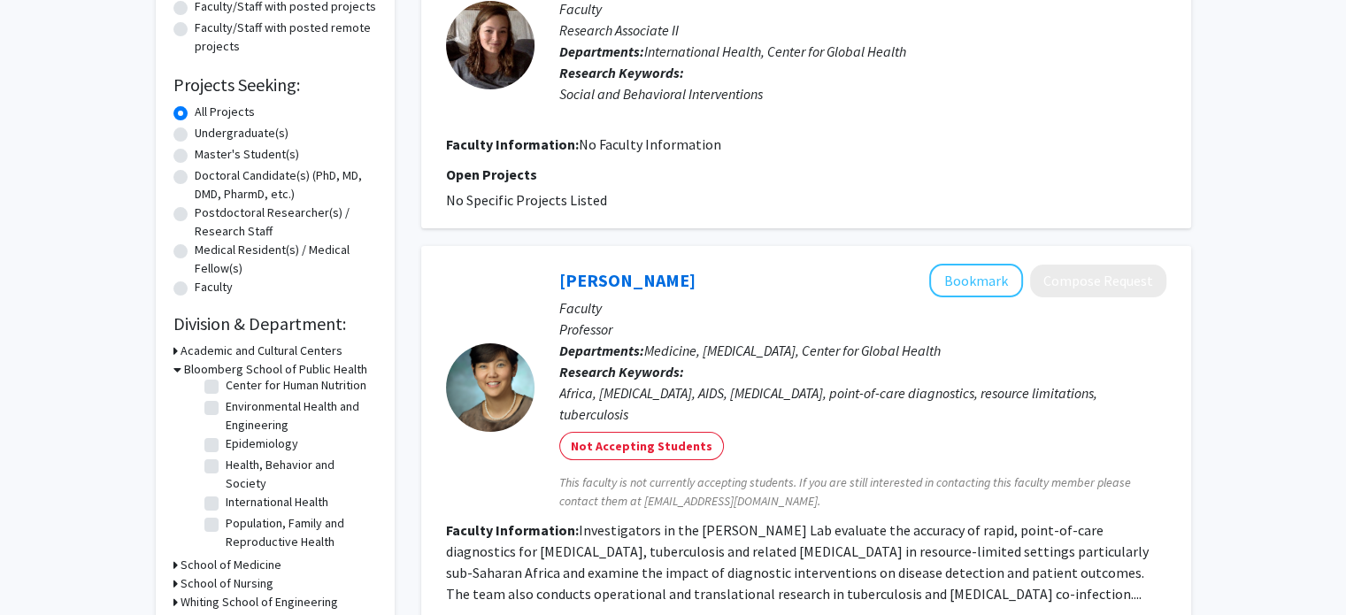
scroll to position [124, 0]
click at [226, 471] on label "Health, Behavior and Society" at bounding box center [299, 474] width 147 height 37
click at [226, 467] on input "Health, Behavior and Society" at bounding box center [232, 462] width 12 height 12
checkbox input "true"
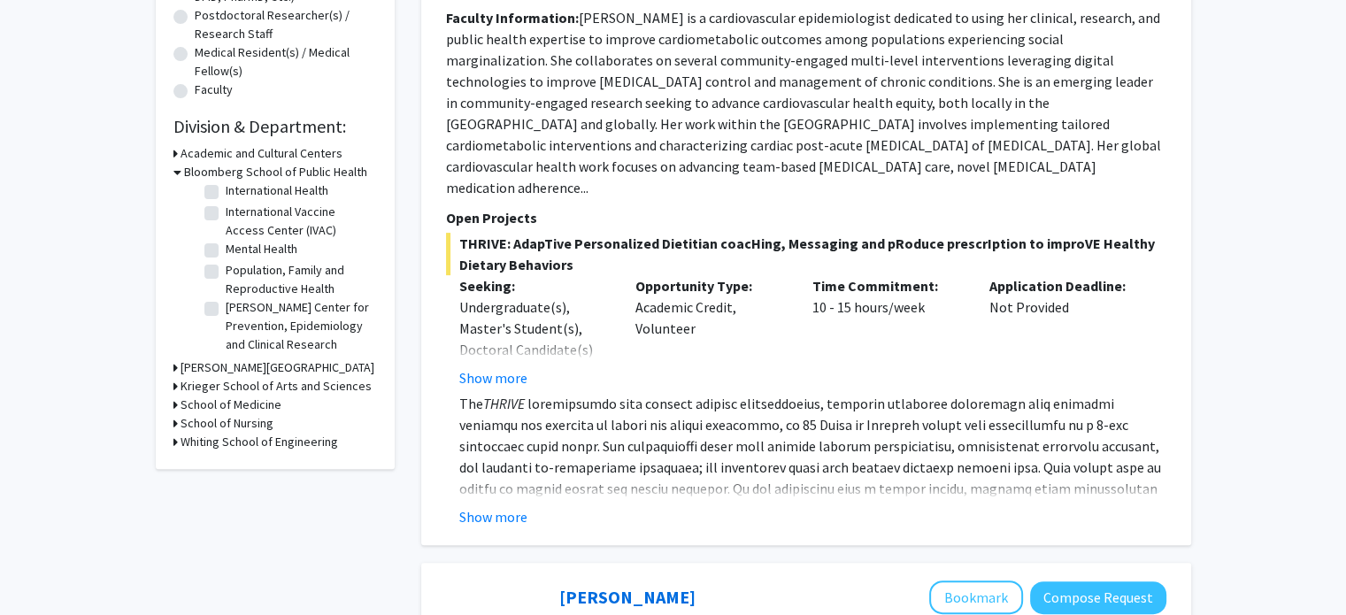
scroll to position [390, 0]
click at [226, 242] on label "Health Policy and Management" at bounding box center [299, 222] width 147 height 37
click at [226, 216] on input "Health Policy and Management" at bounding box center [232, 210] width 12 height 12
checkbox input "true"
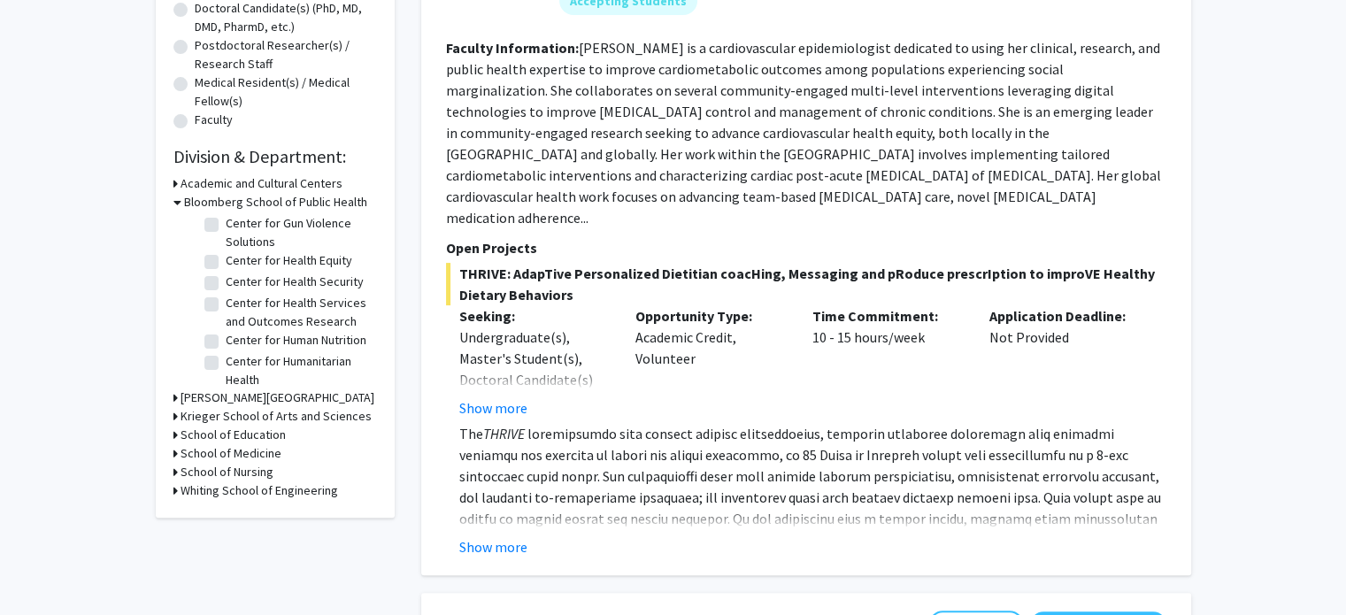
scroll to position [81, 0]
click at [226, 254] on label "Center for Global Health" at bounding box center [289, 244] width 127 height 19
click at [226, 247] on input "Center for Global Health" at bounding box center [232, 241] width 12 height 12
checkbox input "false"
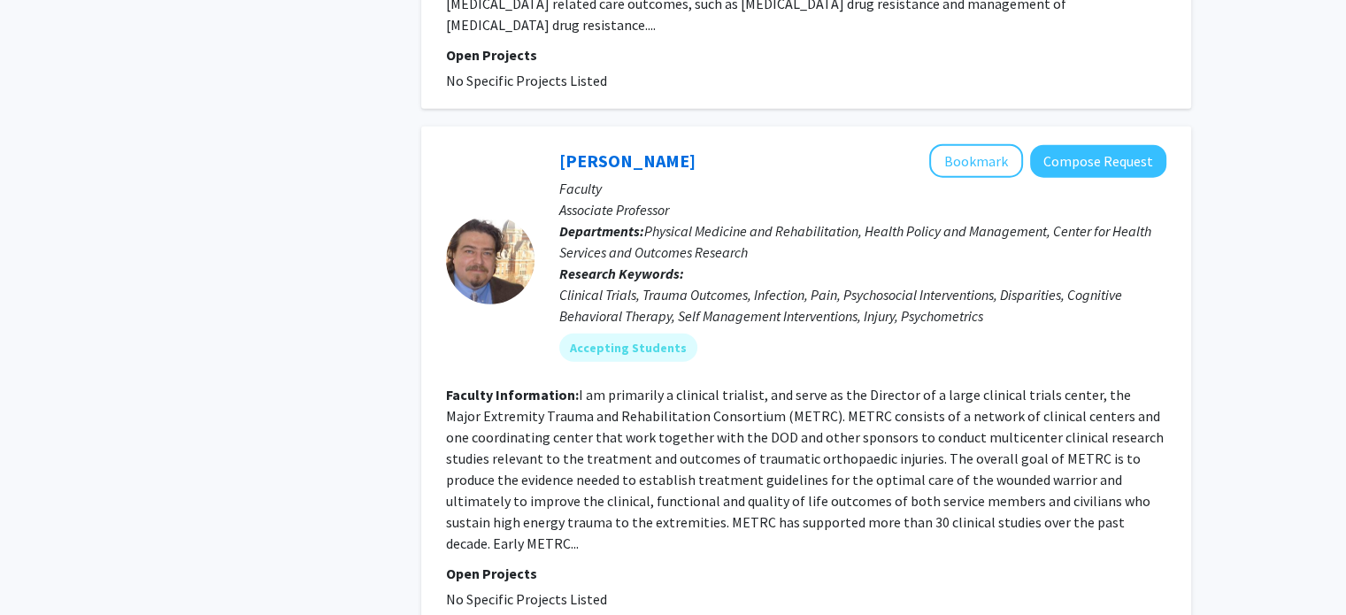
scroll to position [4690, 0]
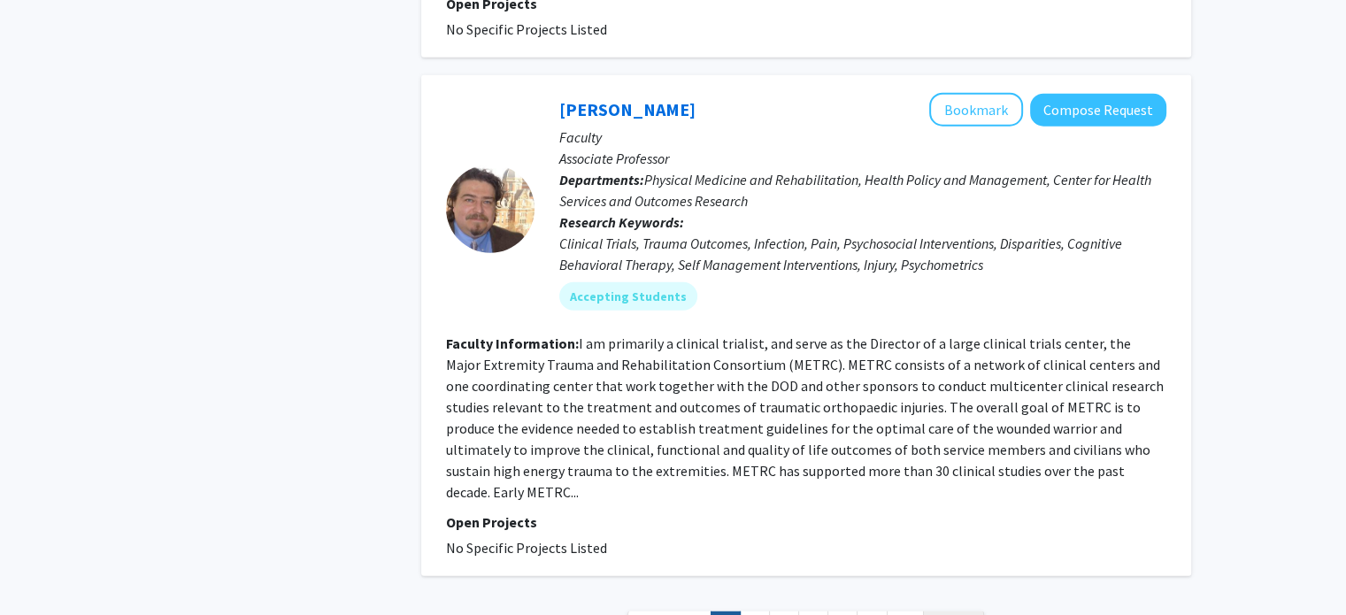
click at [971, 612] on link "Next »" at bounding box center [953, 627] width 61 height 31
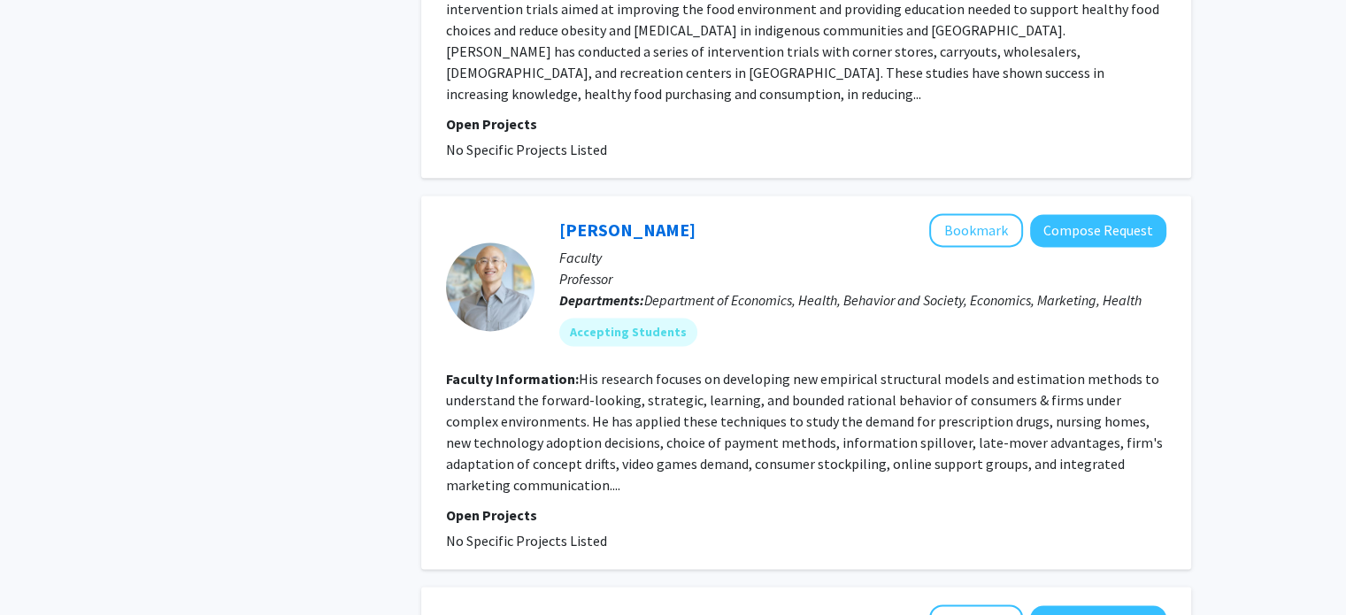
scroll to position [2348, 0]
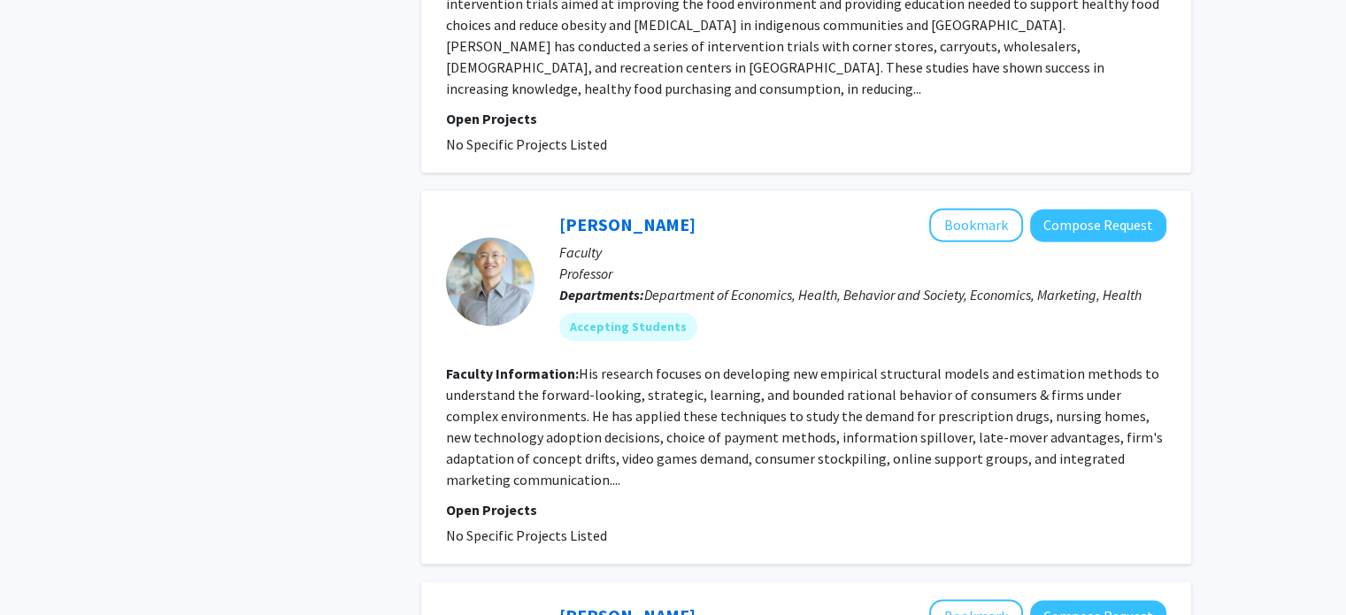
drag, startPoint x: 1358, startPoint y: 335, endPoint x: 1312, endPoint y: 407, distance: 85.9
click at [1312, 407] on div "Refine By Collaboration Status: Collaboration Status All Faculty/Staff Collabor…" at bounding box center [673, 135] width 1346 height 4838
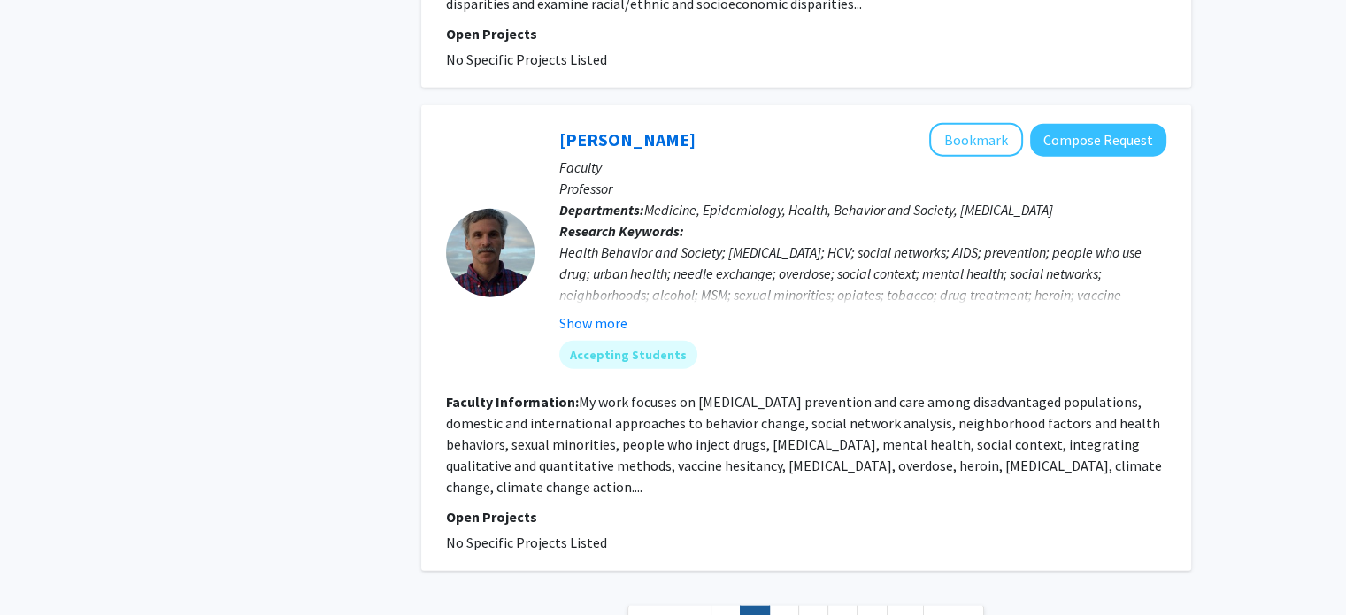
scroll to position [4248, 0]
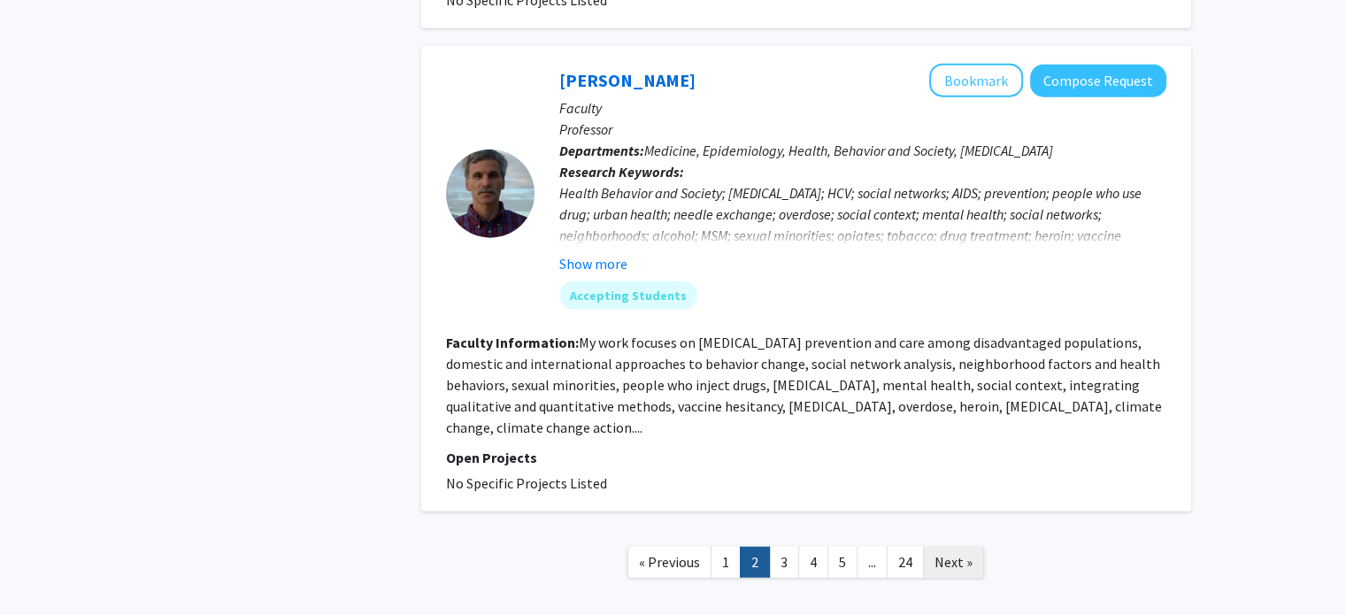
click at [971, 547] on link "Next »" at bounding box center [953, 562] width 61 height 31
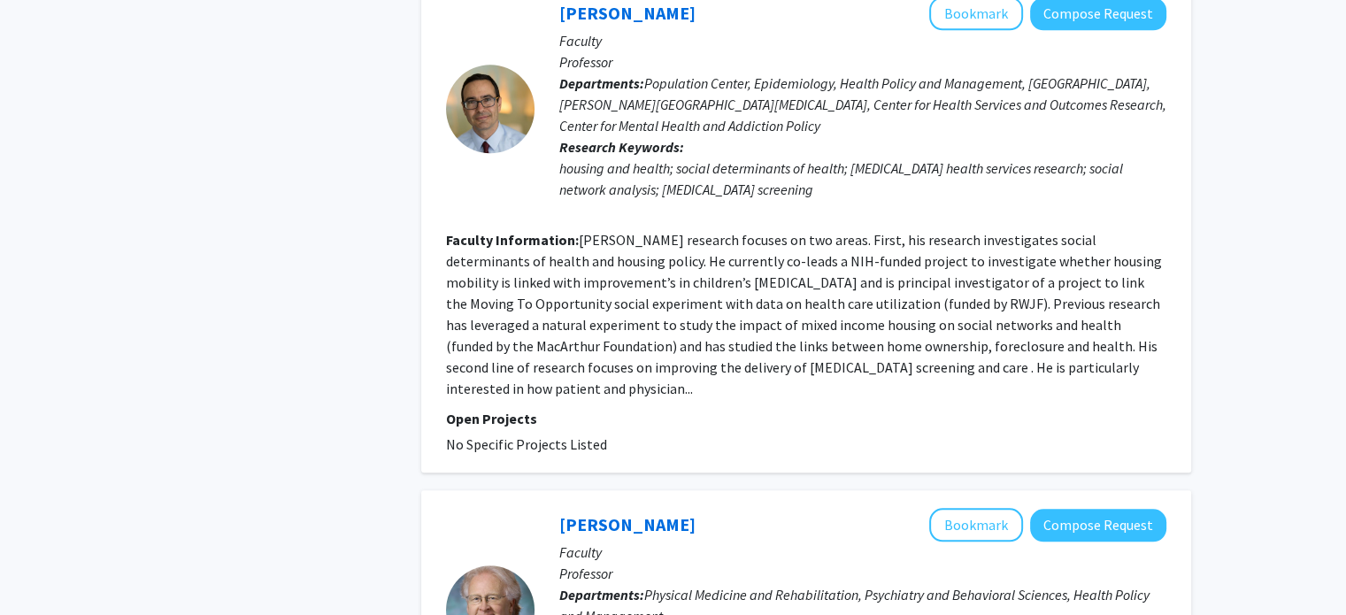
scroll to position [2097, 0]
